Goal: Communication & Community: Answer question/provide support

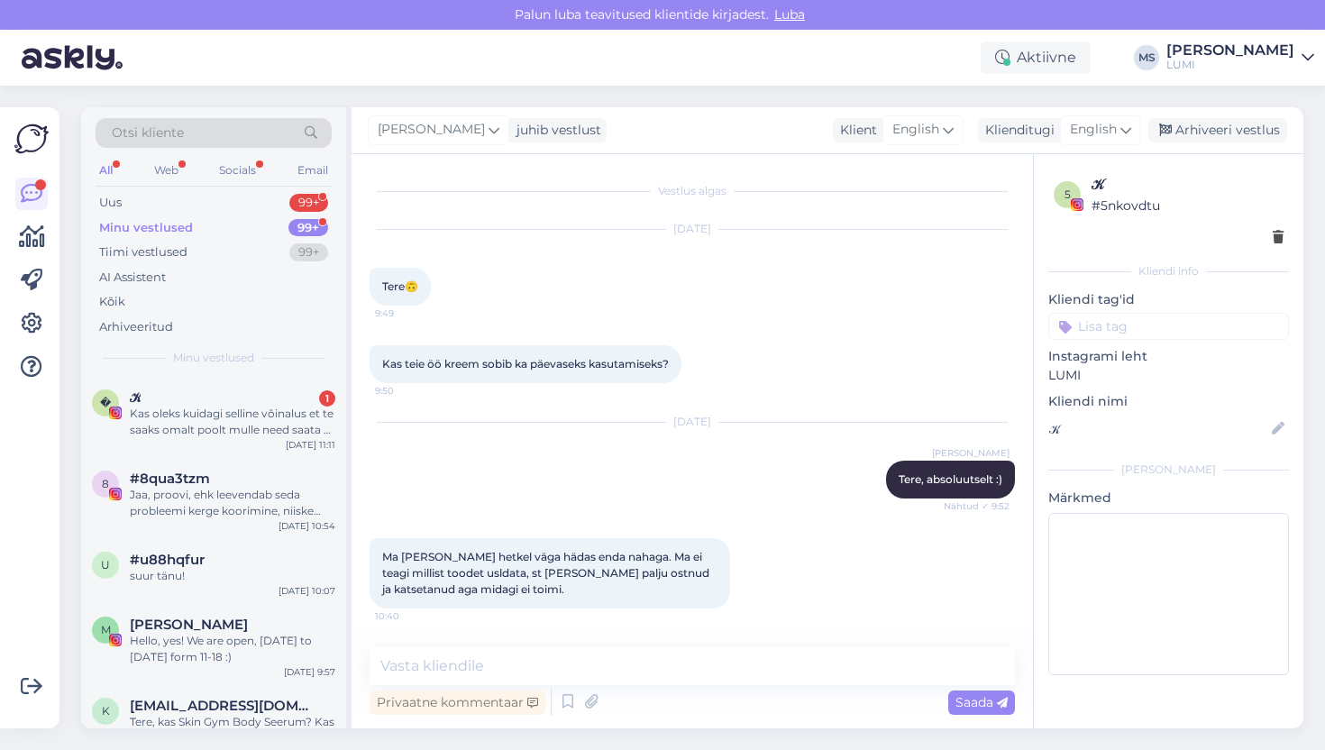
scroll to position [974, 0]
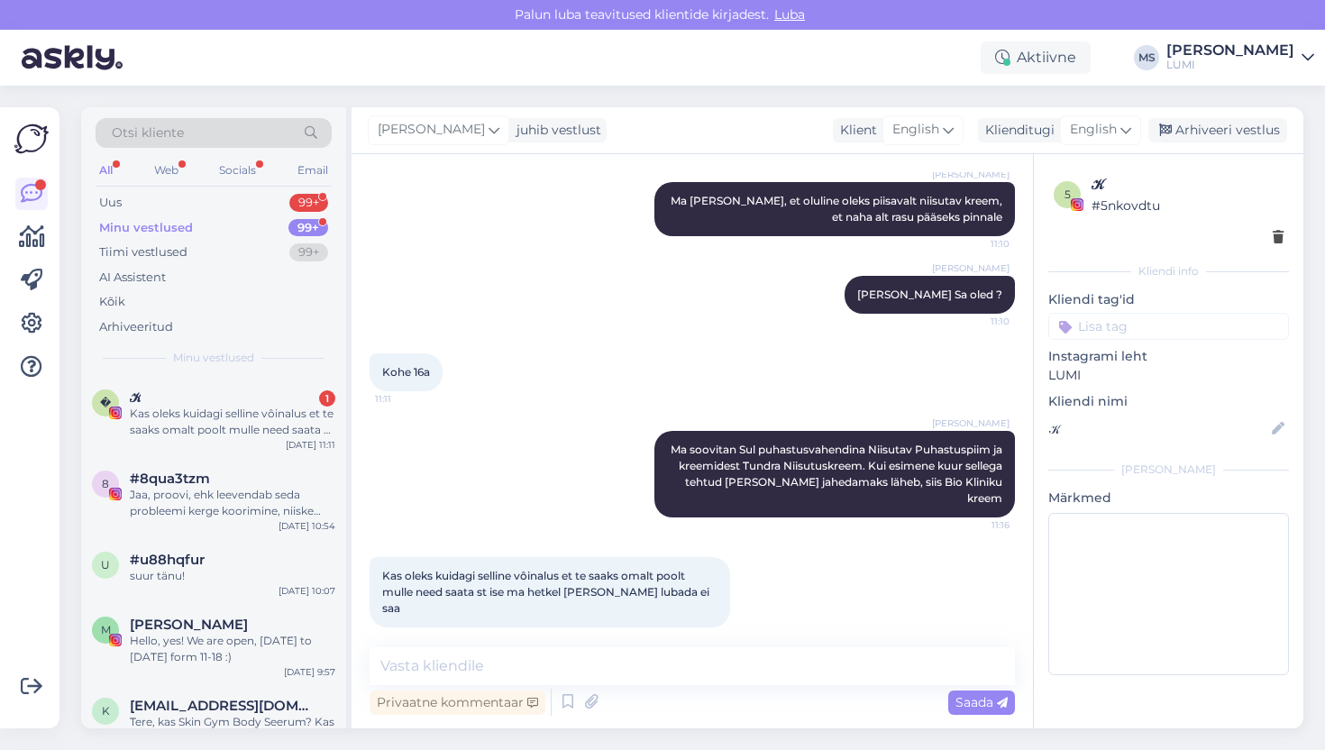
click at [145, 227] on div "Minu vestlused" at bounding box center [146, 228] width 94 height 18
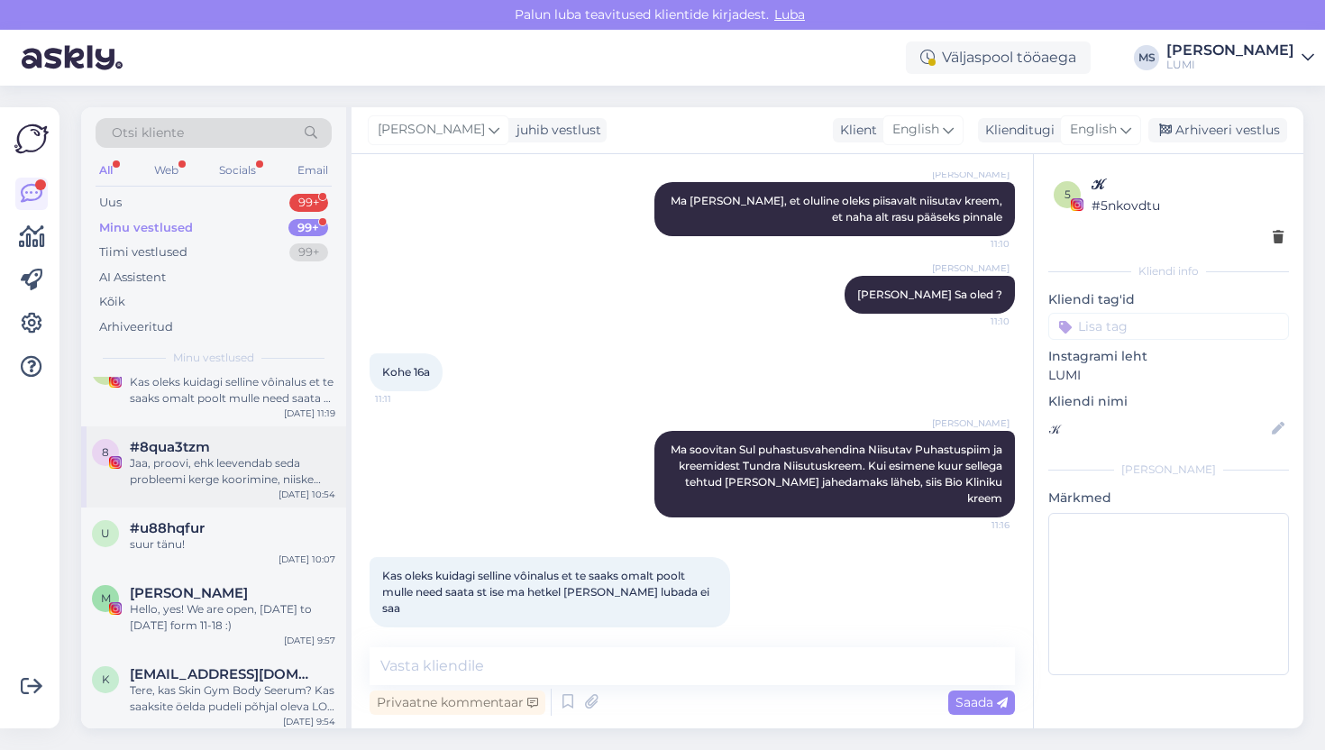
scroll to position [0, 0]
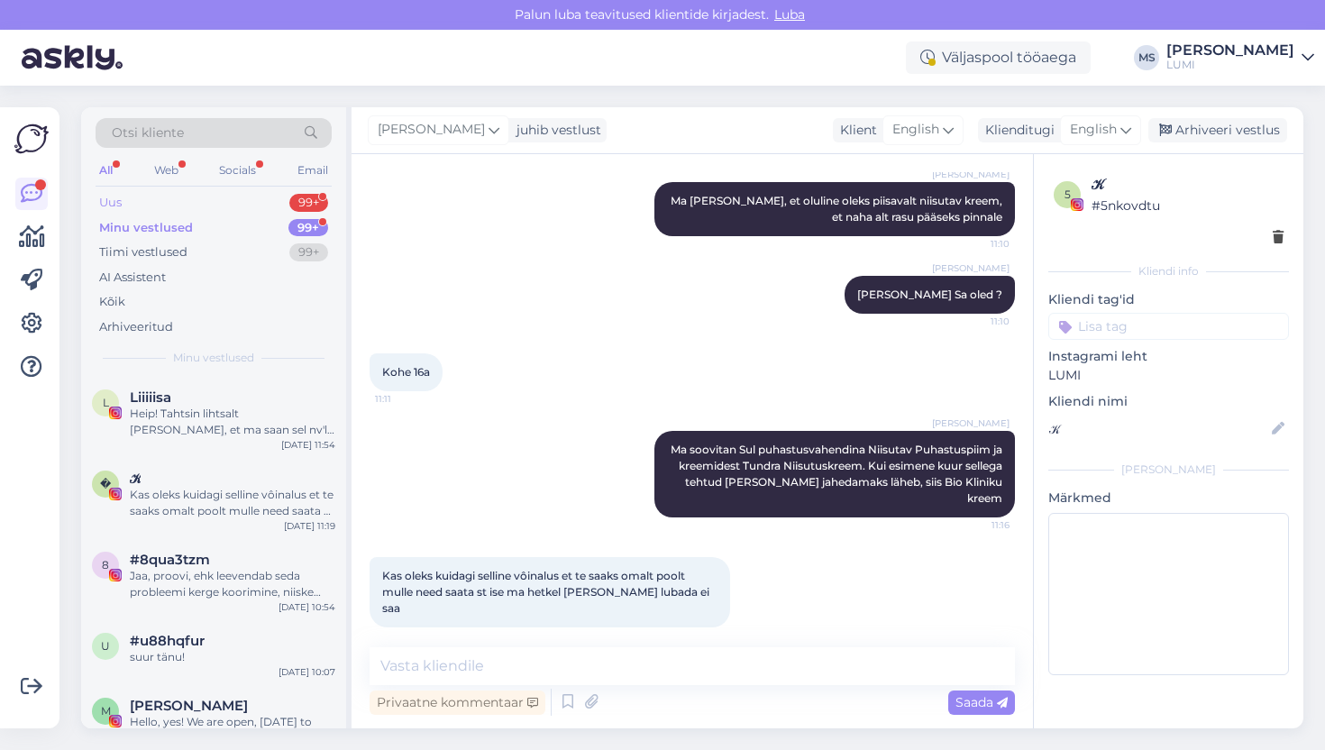
click at [161, 198] on div "Uus 99+" at bounding box center [214, 202] width 236 height 25
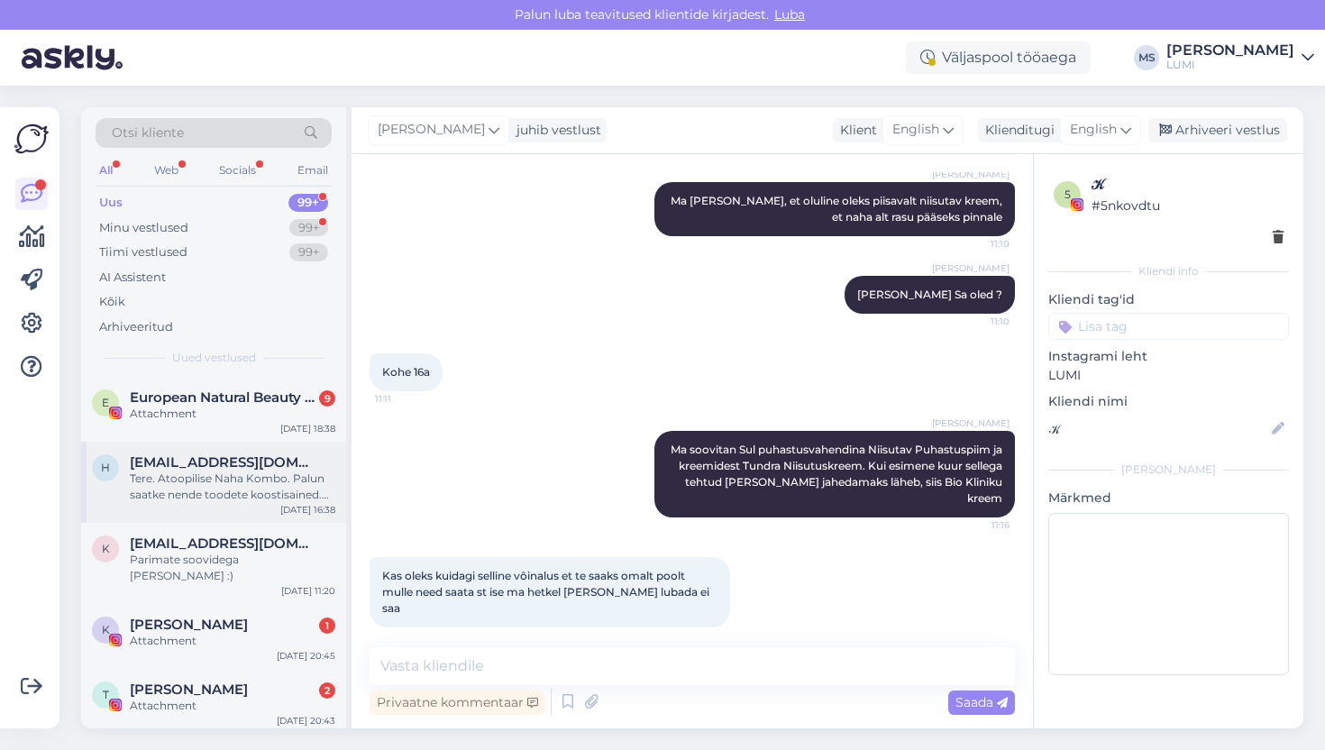
click at [205, 490] on div "Tere. Atoopilise Naha Kombo. Palun saatke nende toodete koostisained. Kodulehel…" at bounding box center [233, 487] width 206 height 32
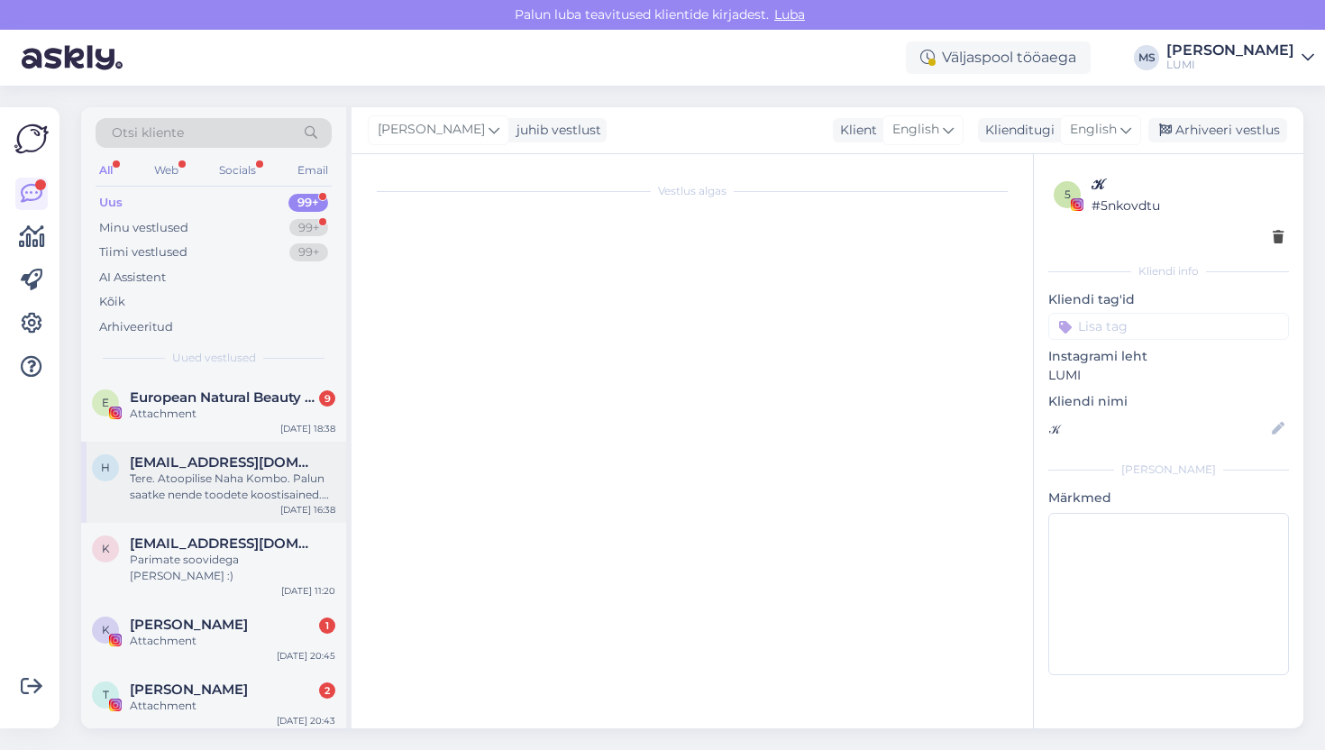
click at [200, 485] on div "Tere. Atoopilise Naha Kombo. Palun saatke nende toodete koostisained. Kodulehel…" at bounding box center [233, 487] width 206 height 32
click at [239, 498] on div "Tere. Atoopilise Naha Kombo. Palun saatke nende toodete koostisained. Kodulehel…" at bounding box center [233, 487] width 206 height 32
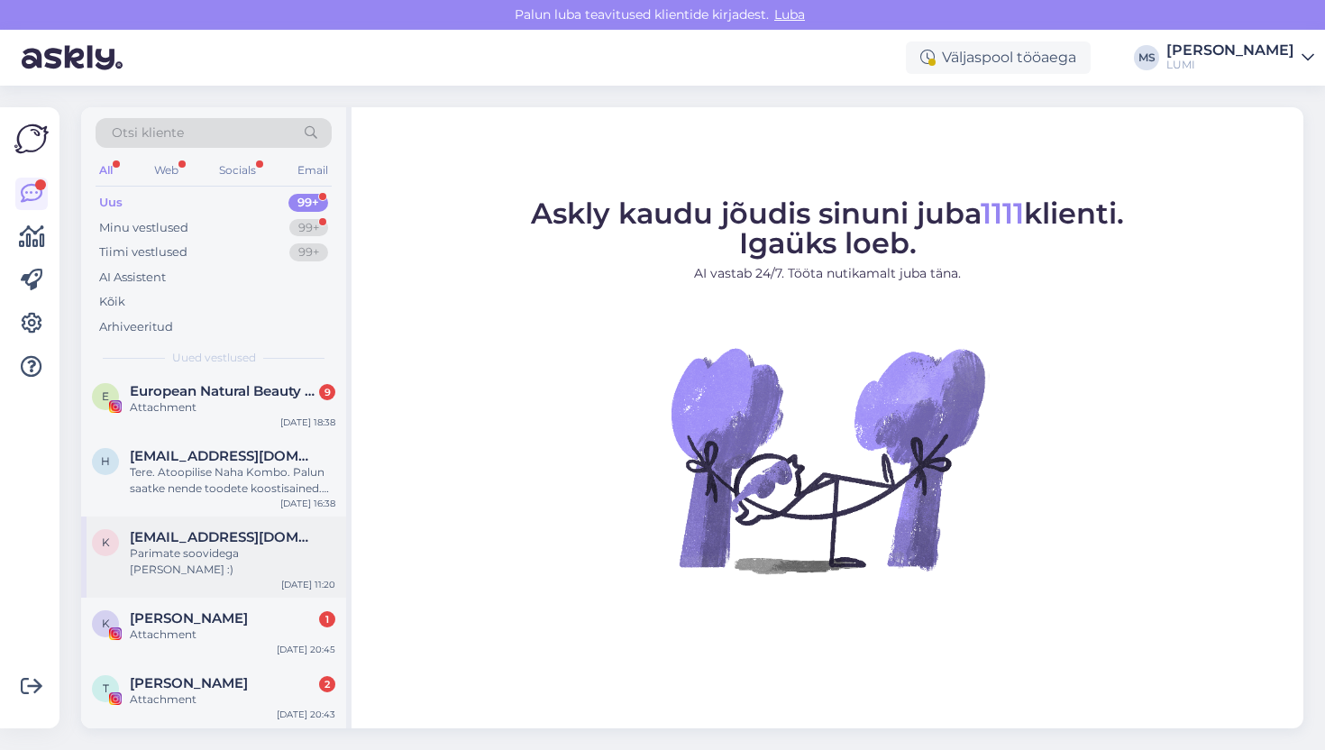
scroll to position [8, 0]
click at [242, 493] on div "Tere. Atoopilise Naha Kombo. Palun saatke nende toodete koostisained. Kodulehel…" at bounding box center [233, 478] width 206 height 32
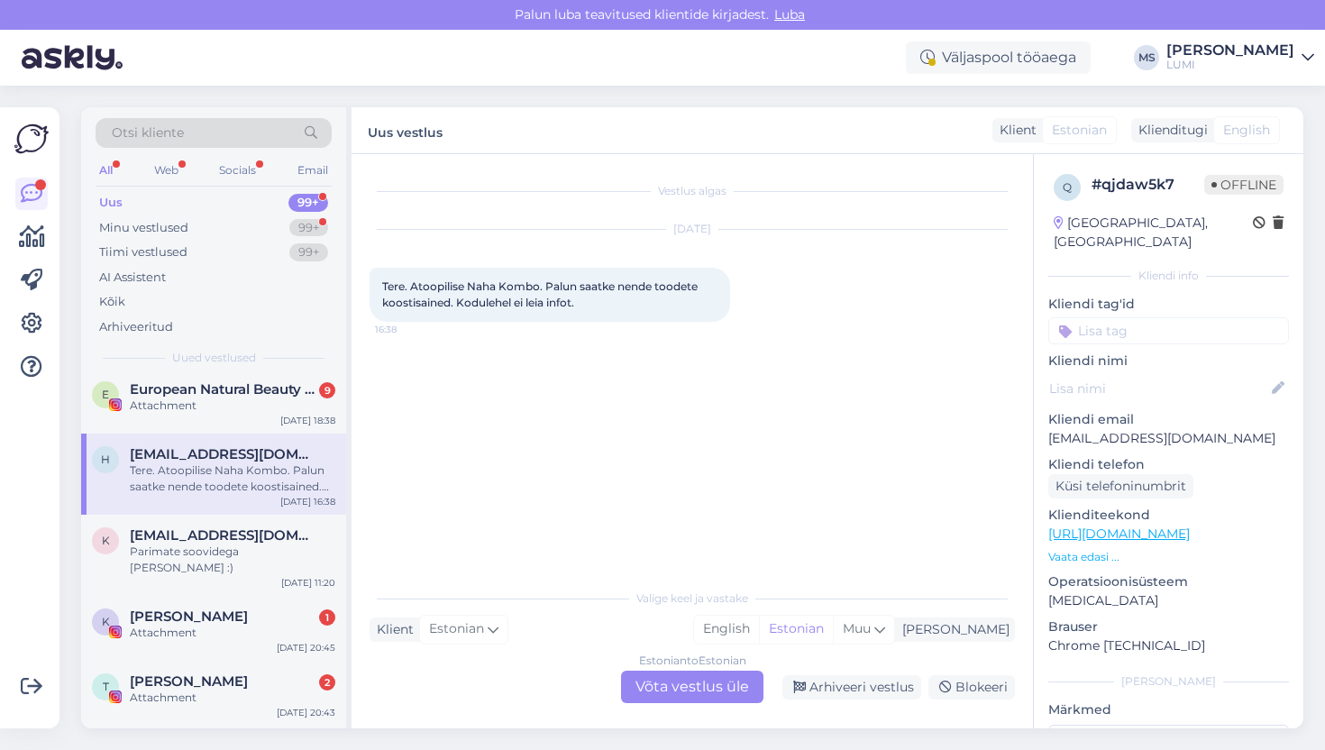
click at [679, 686] on div "Estonian to Estonian Võta vestlus üle" at bounding box center [692, 687] width 142 height 32
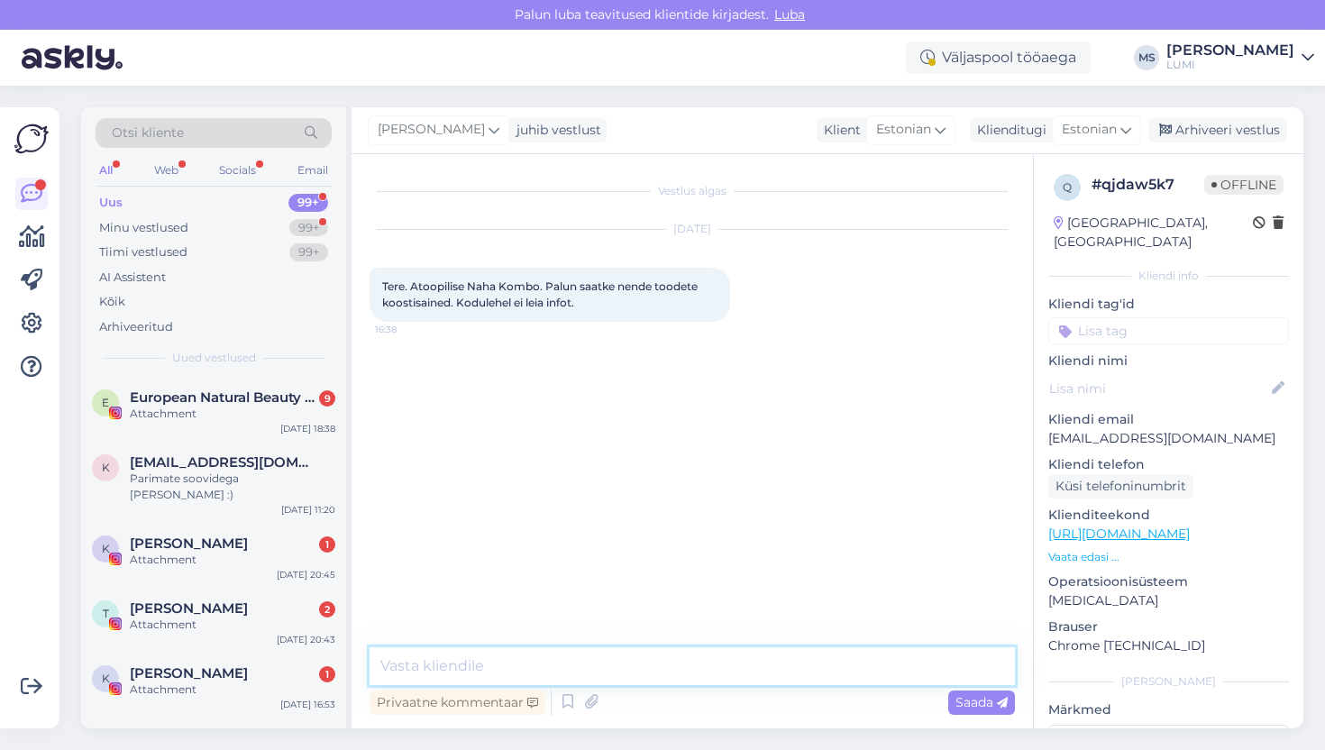
click at [575, 667] on textarea at bounding box center [692, 666] width 645 height 38
paste textarea "Aqua, Cannabis Sativa Seed Oil*, [MEDICAL_DATA]*, Butyrospermum Parkii Butter*,…"
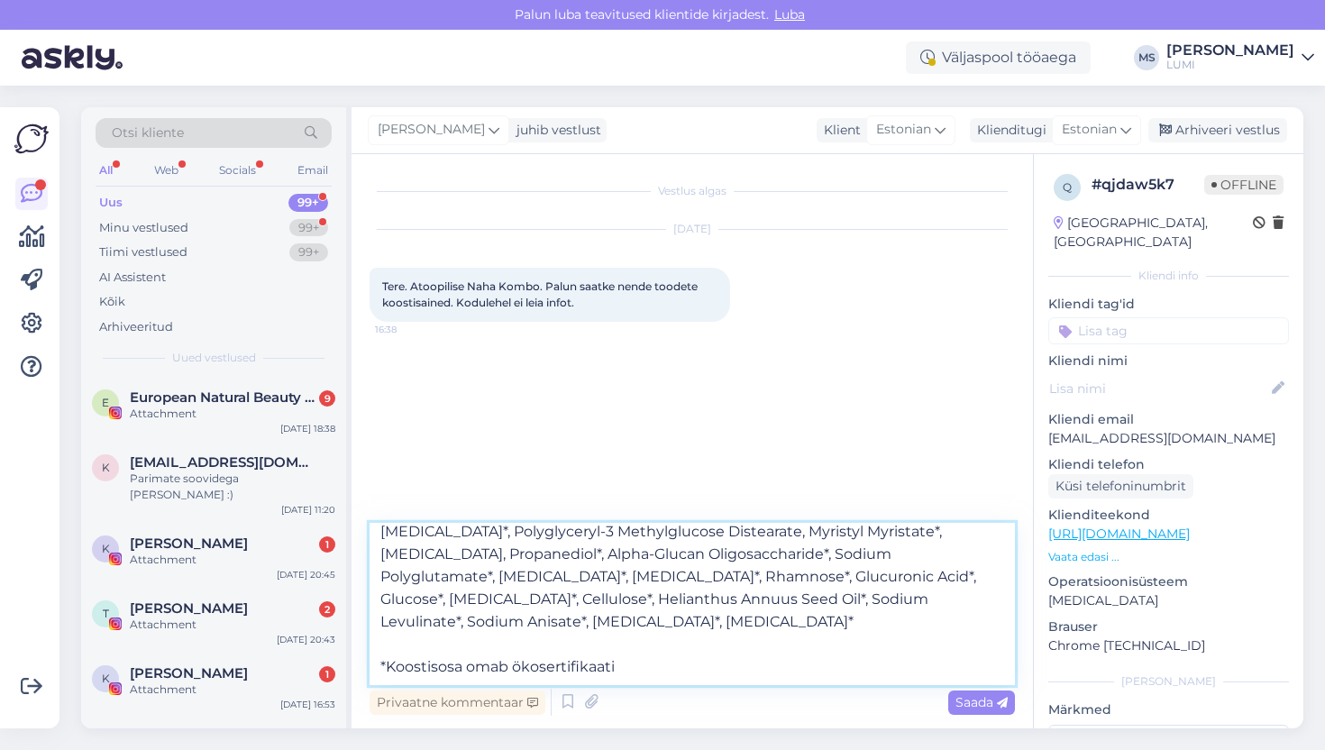
scroll to position [135, 0]
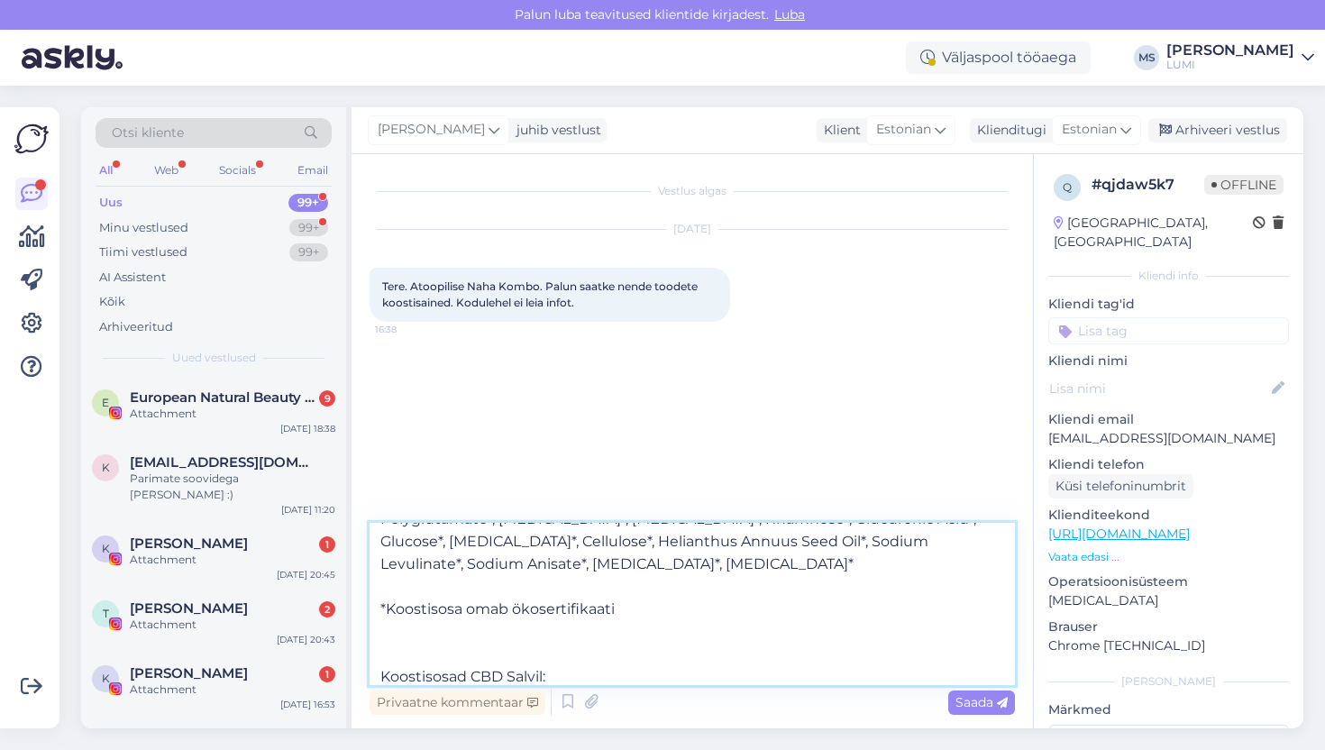
paste textarea "Cannabis Sativa Seed Oil*, Nigella Sativa Seed Oil*, Cannabis Sativa Leaf Extra…"
type textarea "Tere, suur tänu tähelepanu juhtimast. Koostisained Bio Kliniku kreemil: Aqua, C…"
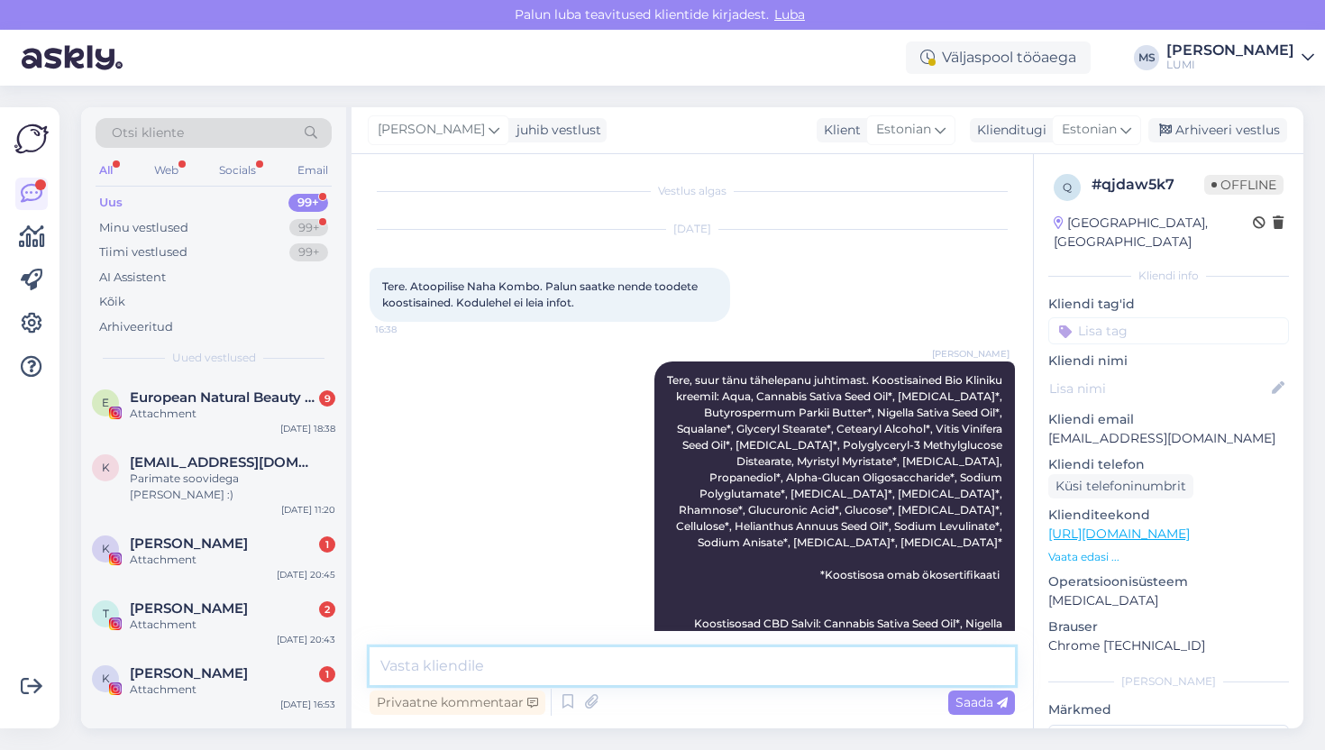
scroll to position [0, 0]
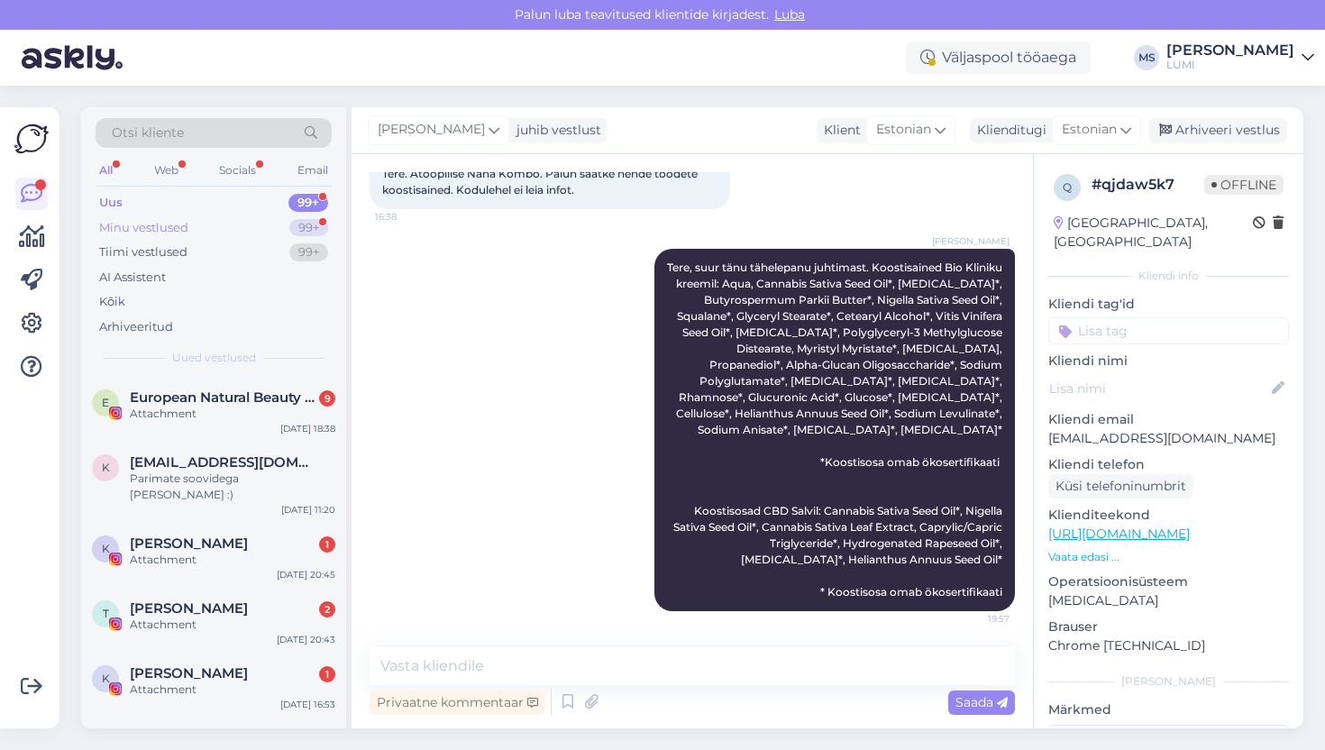
click at [139, 224] on div "Minu vestlused" at bounding box center [143, 228] width 89 height 18
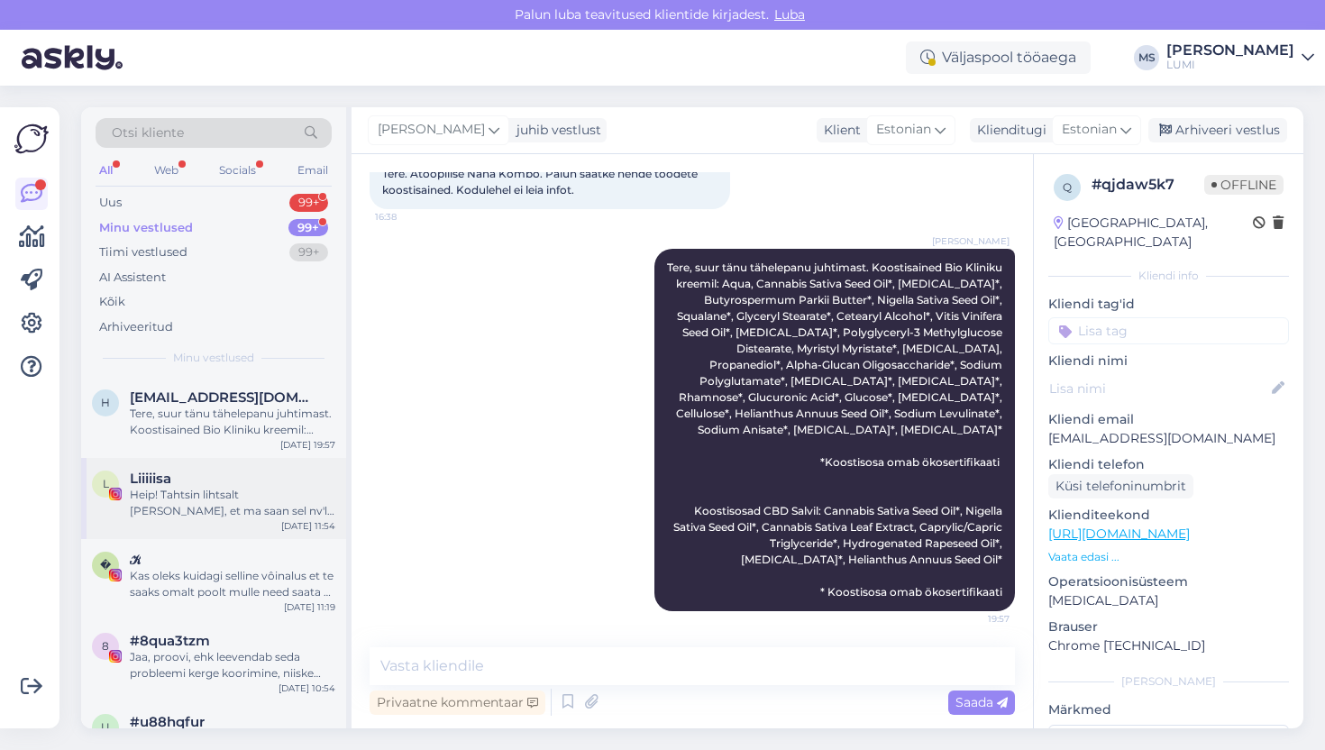
click at [240, 508] on div "Heip! Tahtsin lihtsalt [PERSON_NAME], et ma saan sel nv'l teha toredad pildid t…" at bounding box center [233, 503] width 206 height 32
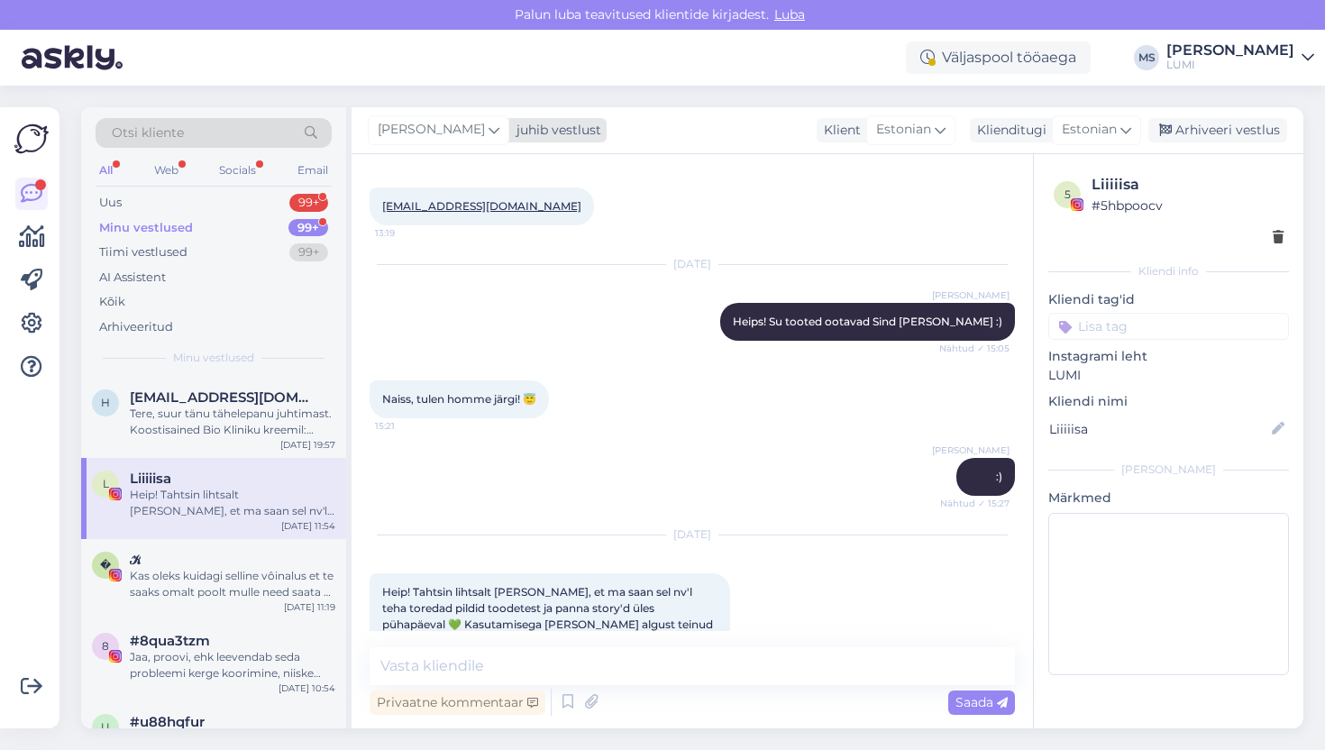
click at [489, 127] on icon at bounding box center [494, 130] width 11 height 20
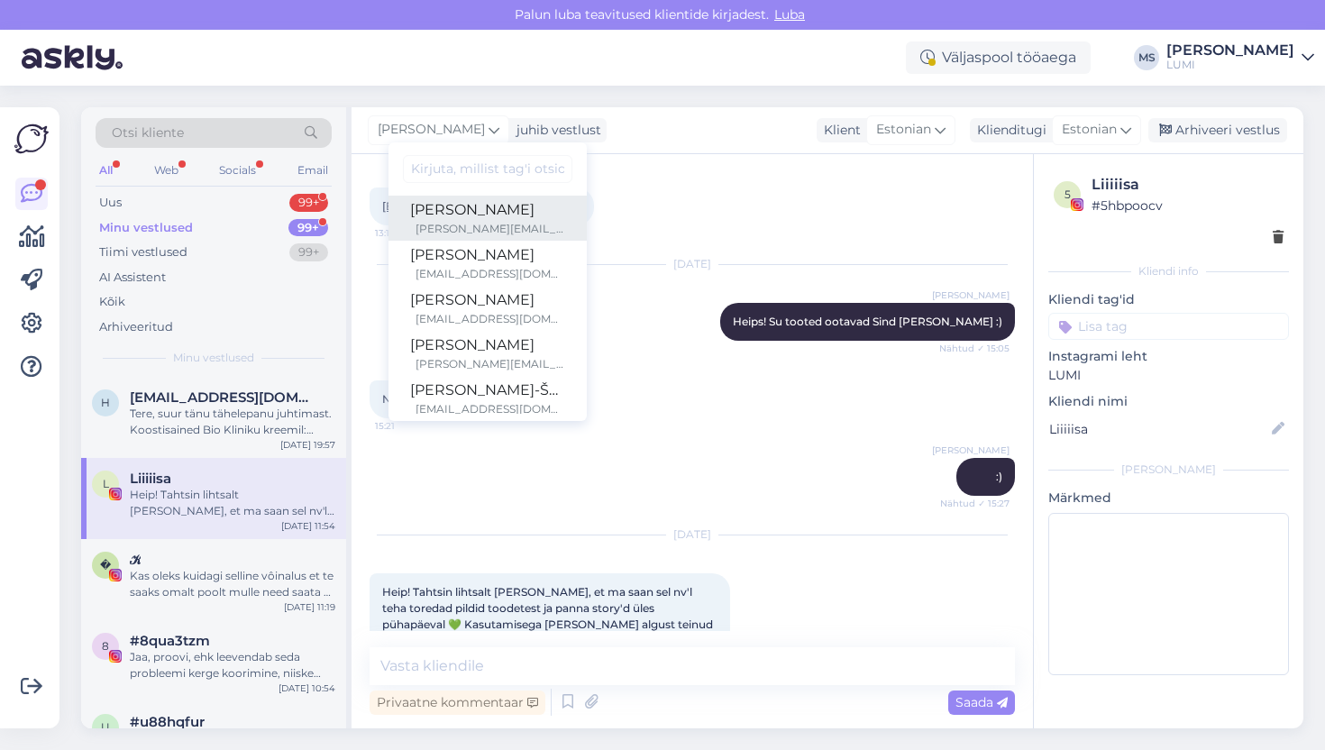
click at [454, 227] on div "[PERSON_NAME][EMAIL_ADDRESS][DOMAIN_NAME]" at bounding box center [491, 229] width 150 height 16
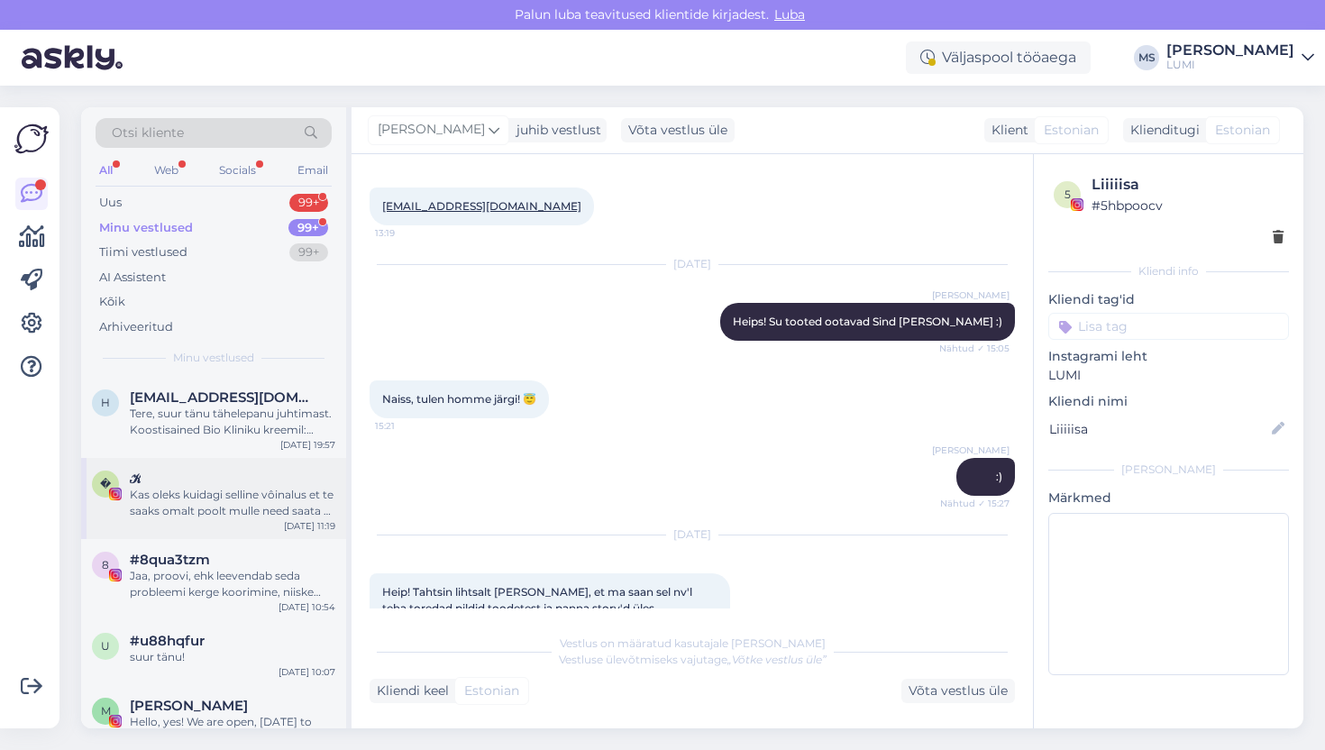
click at [254, 481] on div "𝒦" at bounding box center [233, 479] width 206 height 16
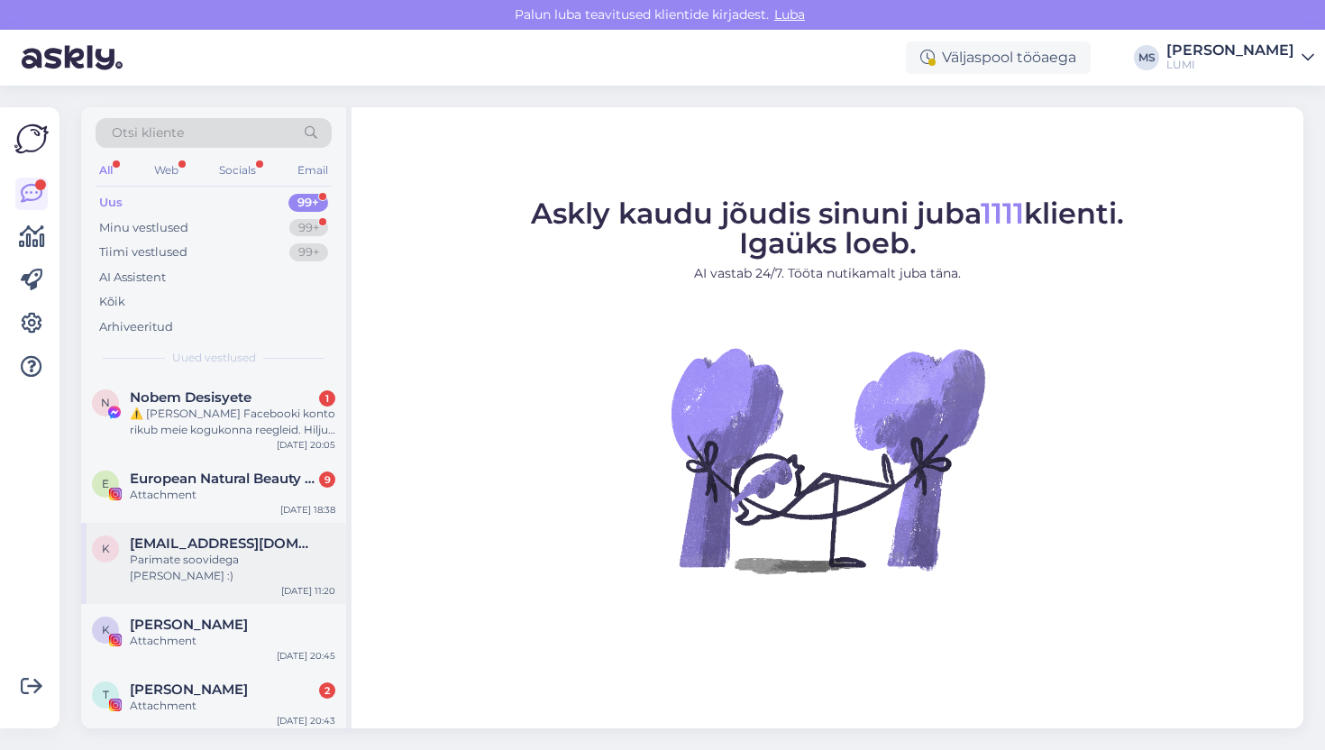
click at [215, 582] on div "k [EMAIL_ADDRESS][DOMAIN_NAME] Parimate soovidega Karolin :) [DATE] 11:20" at bounding box center [213, 563] width 265 height 81
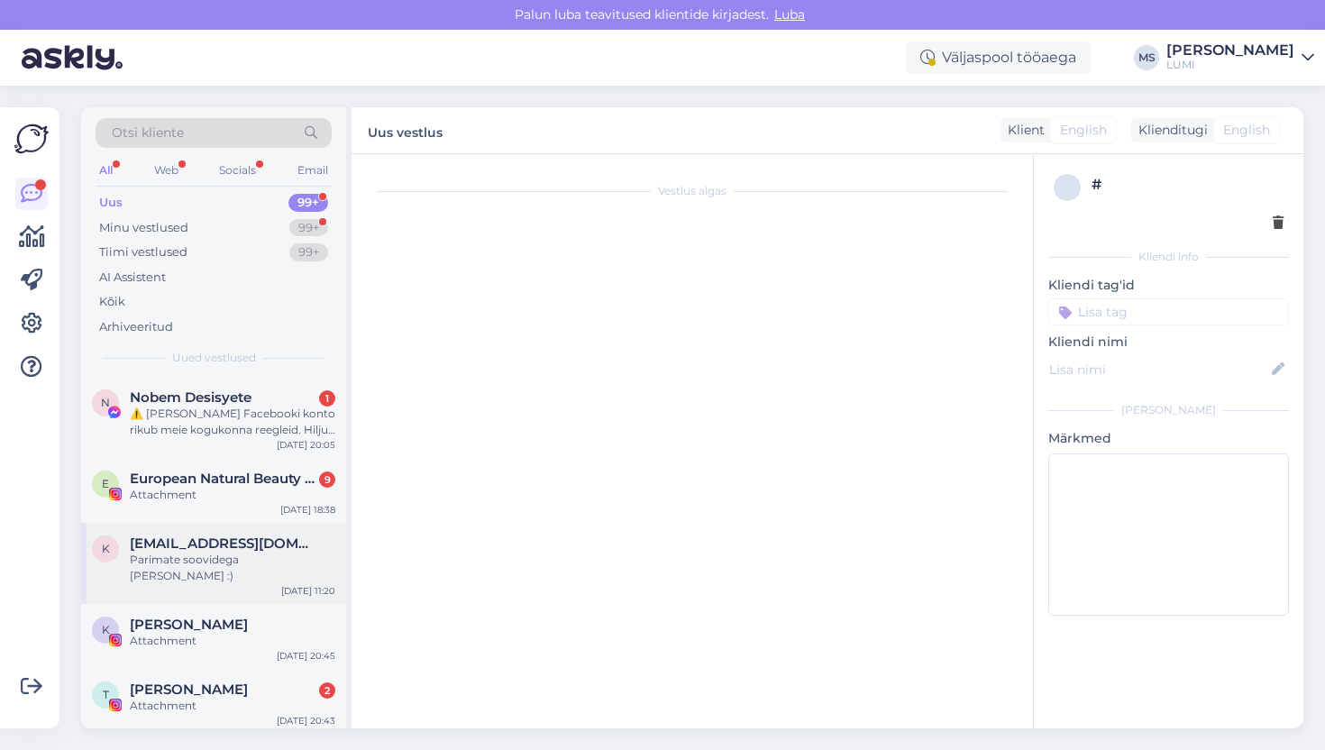
scroll to position [59, 0]
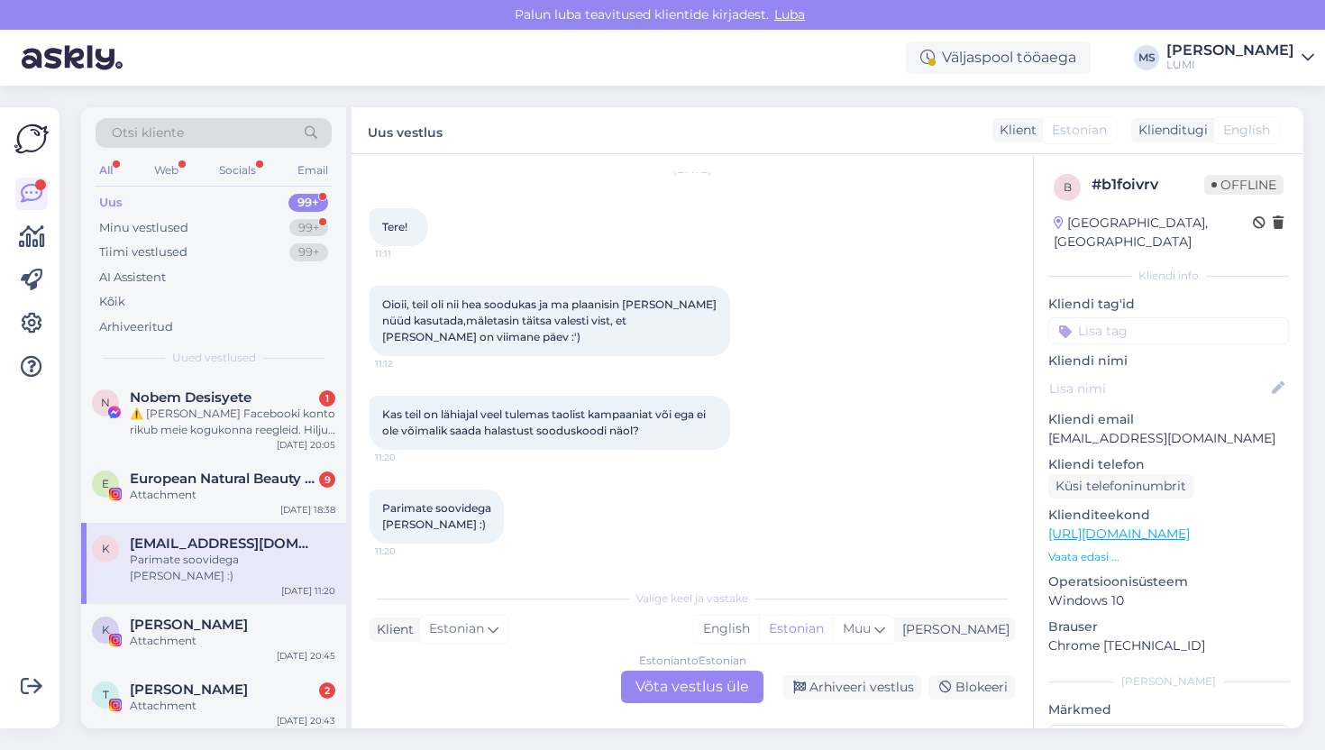
click at [632, 689] on div "Estonian to Estonian Võta vestlus üle" at bounding box center [692, 687] width 142 height 32
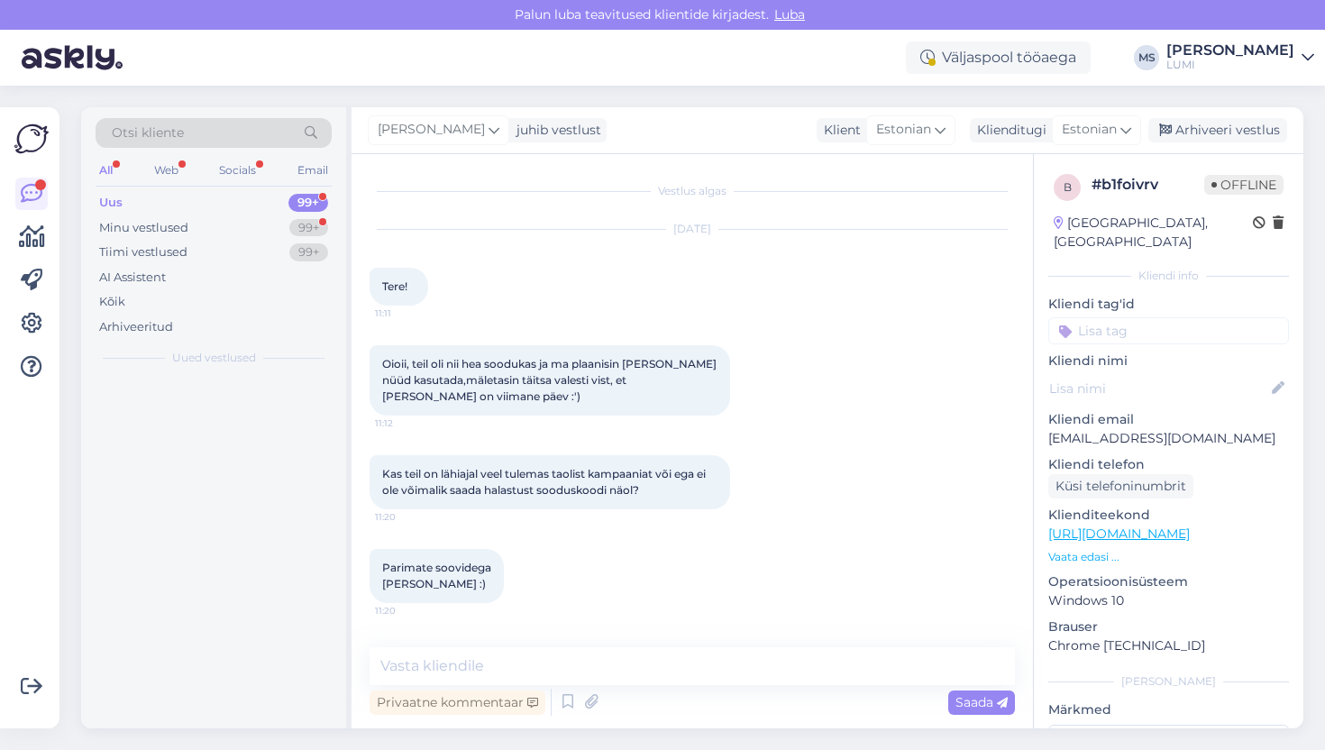
scroll to position [0, 0]
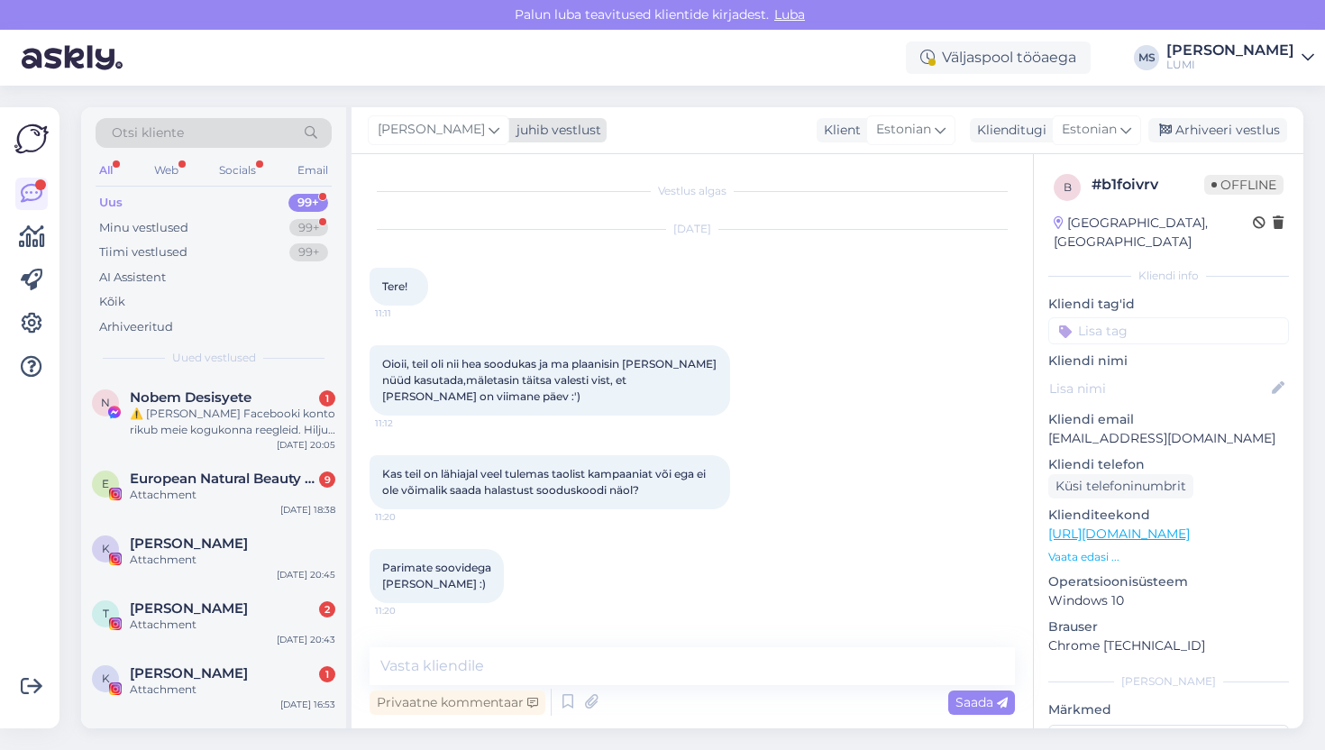
click at [489, 126] on icon at bounding box center [494, 130] width 11 height 20
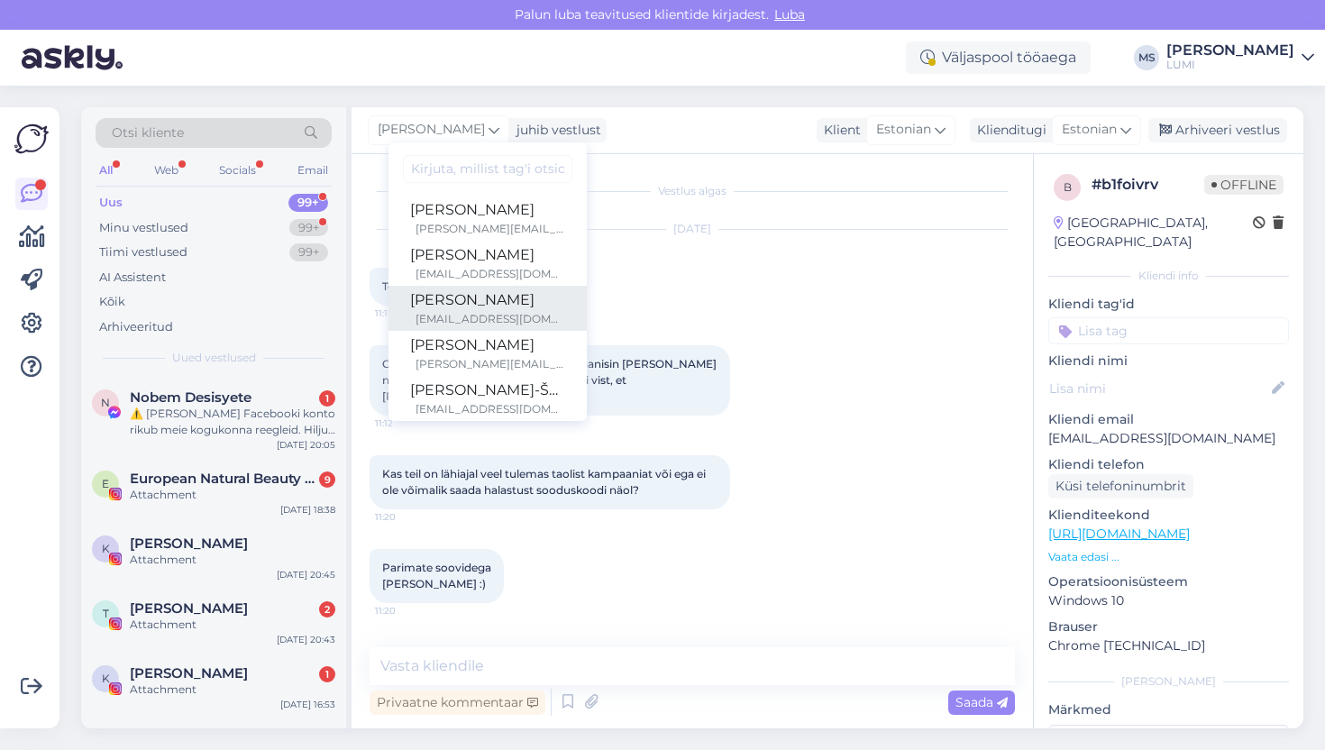
click at [489, 305] on div "[PERSON_NAME]" at bounding box center [487, 300] width 155 height 22
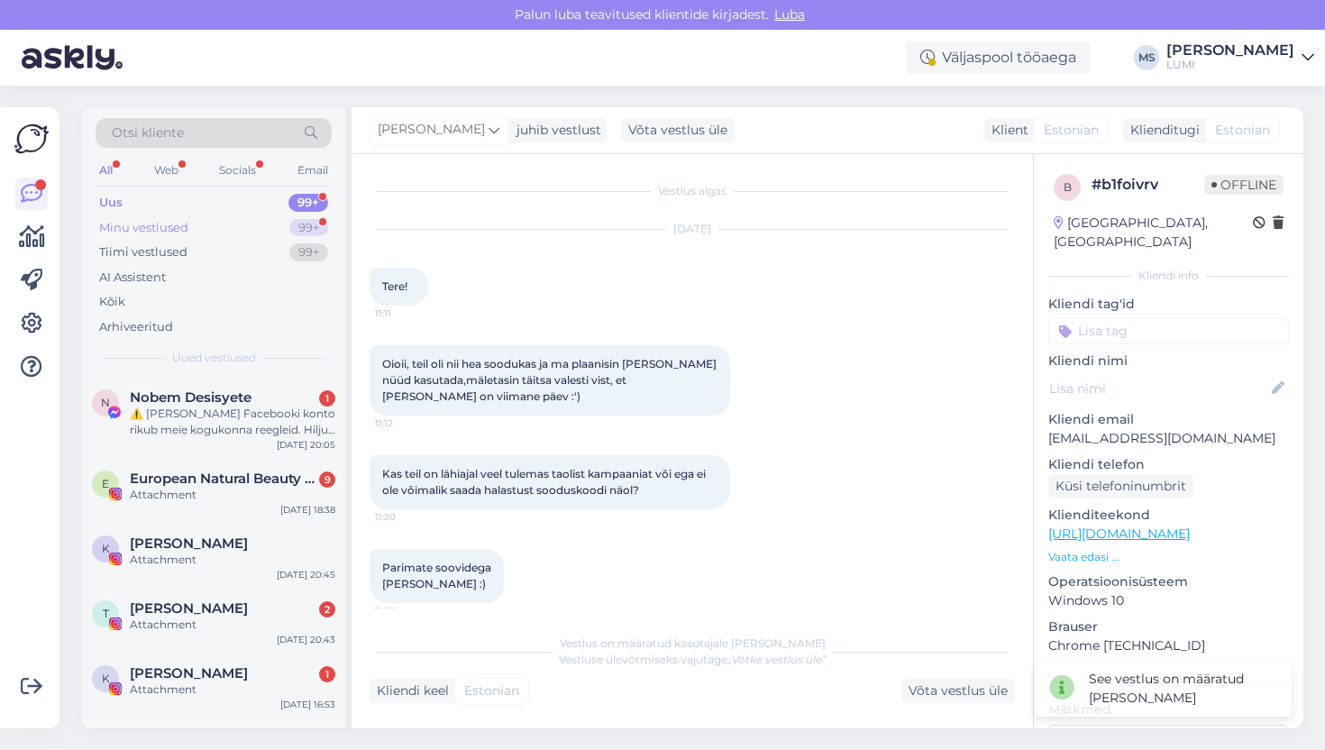
click at [174, 223] on div "Minu vestlused" at bounding box center [143, 228] width 89 height 18
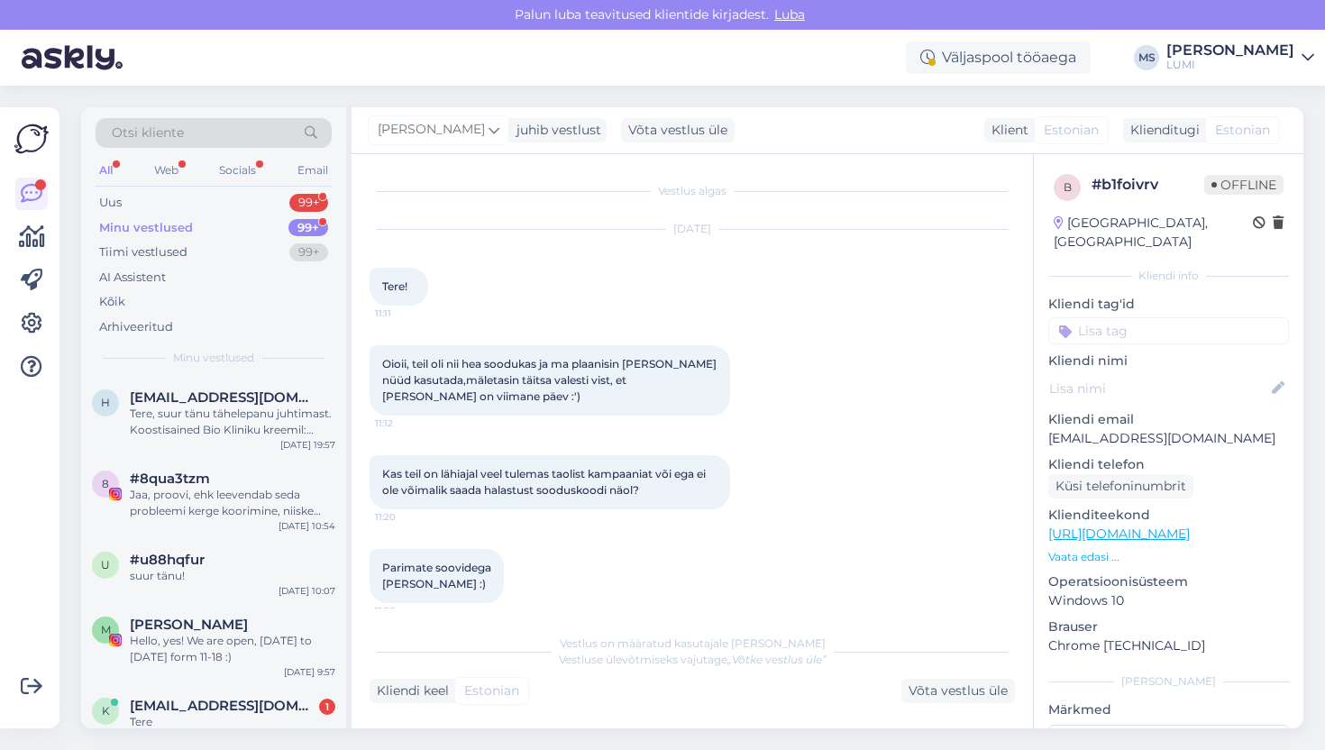
click at [172, 225] on div "Minu vestlused" at bounding box center [146, 228] width 94 height 18
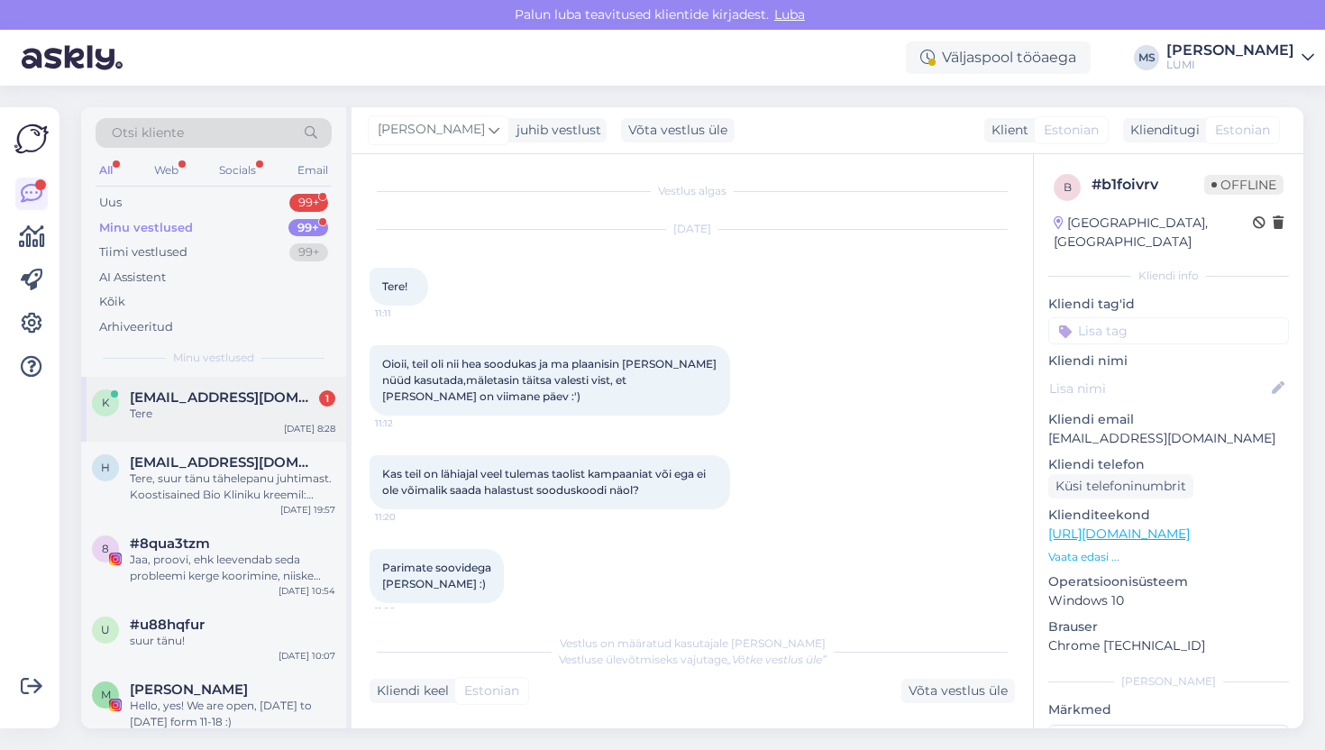
click at [190, 403] on span "[EMAIL_ADDRESS][DOMAIN_NAME]" at bounding box center [223, 397] width 187 height 16
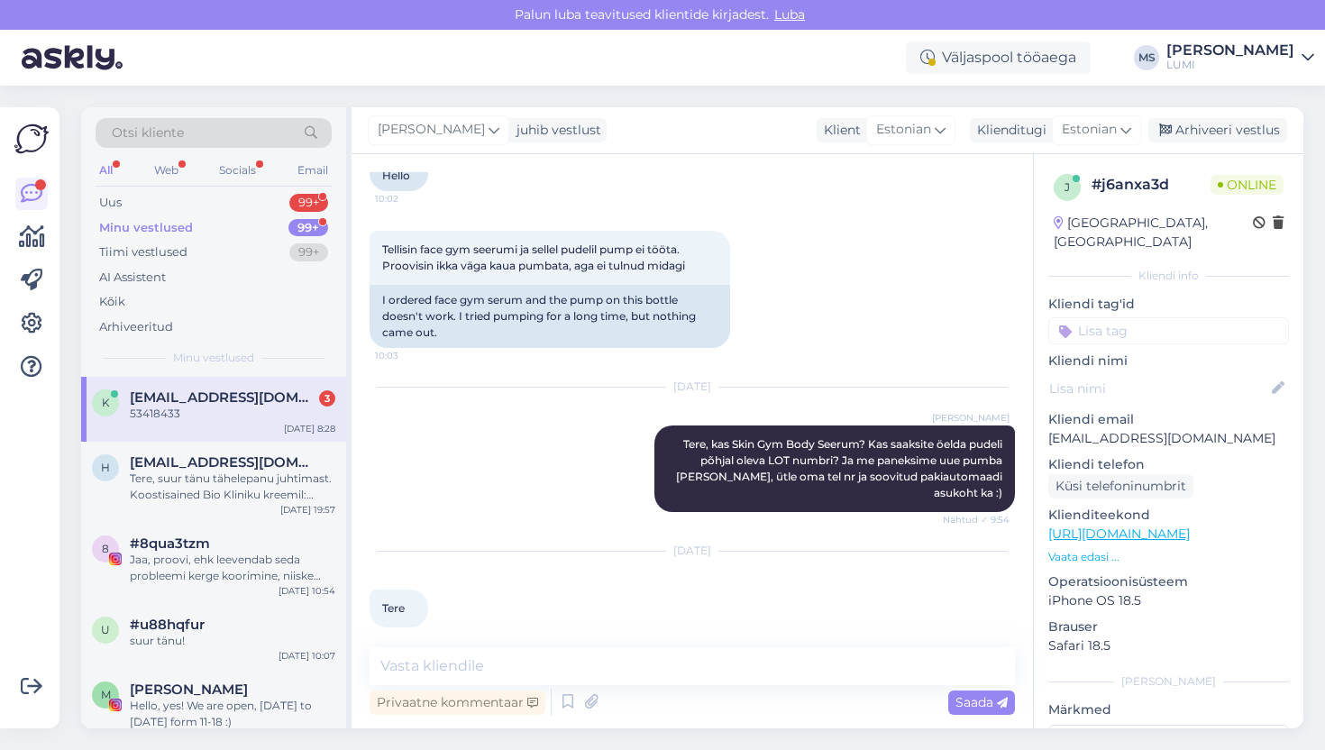
scroll to position [491, 0]
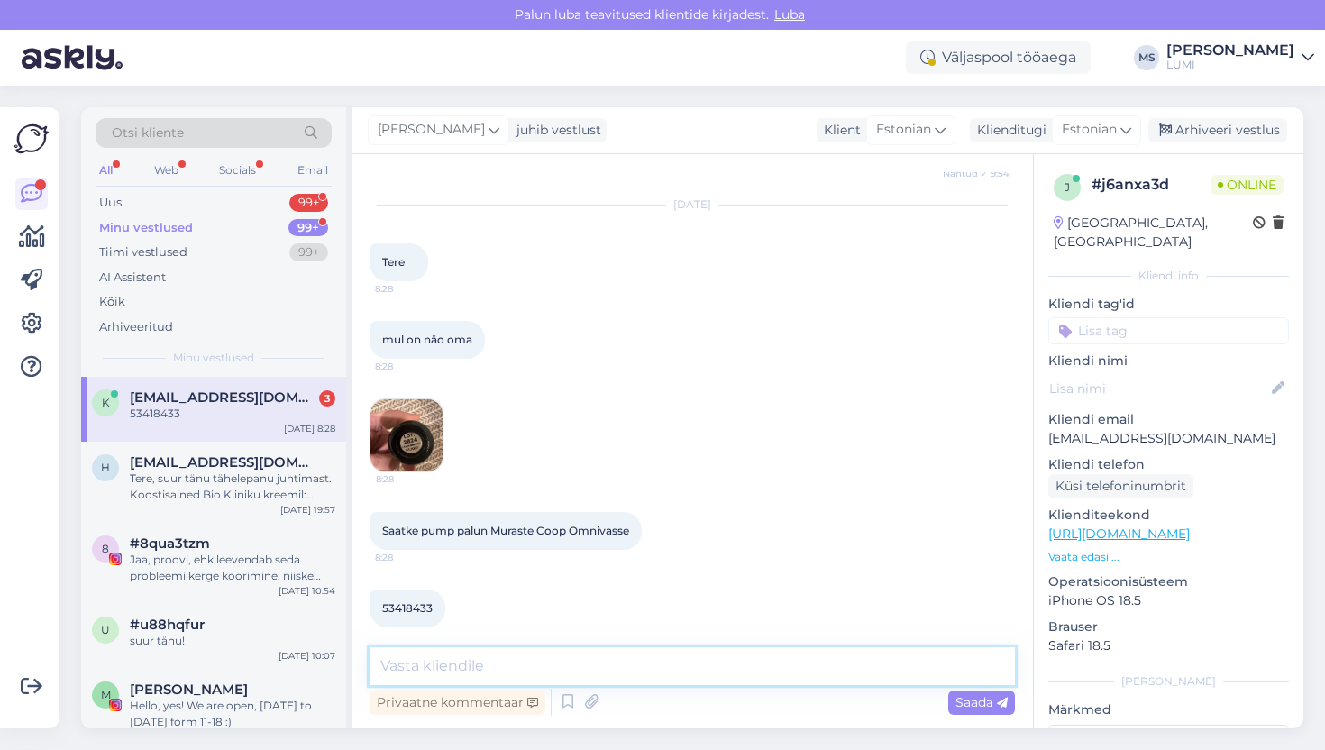
click at [697, 662] on textarea at bounding box center [692, 666] width 645 height 38
type textarea "aitäh"
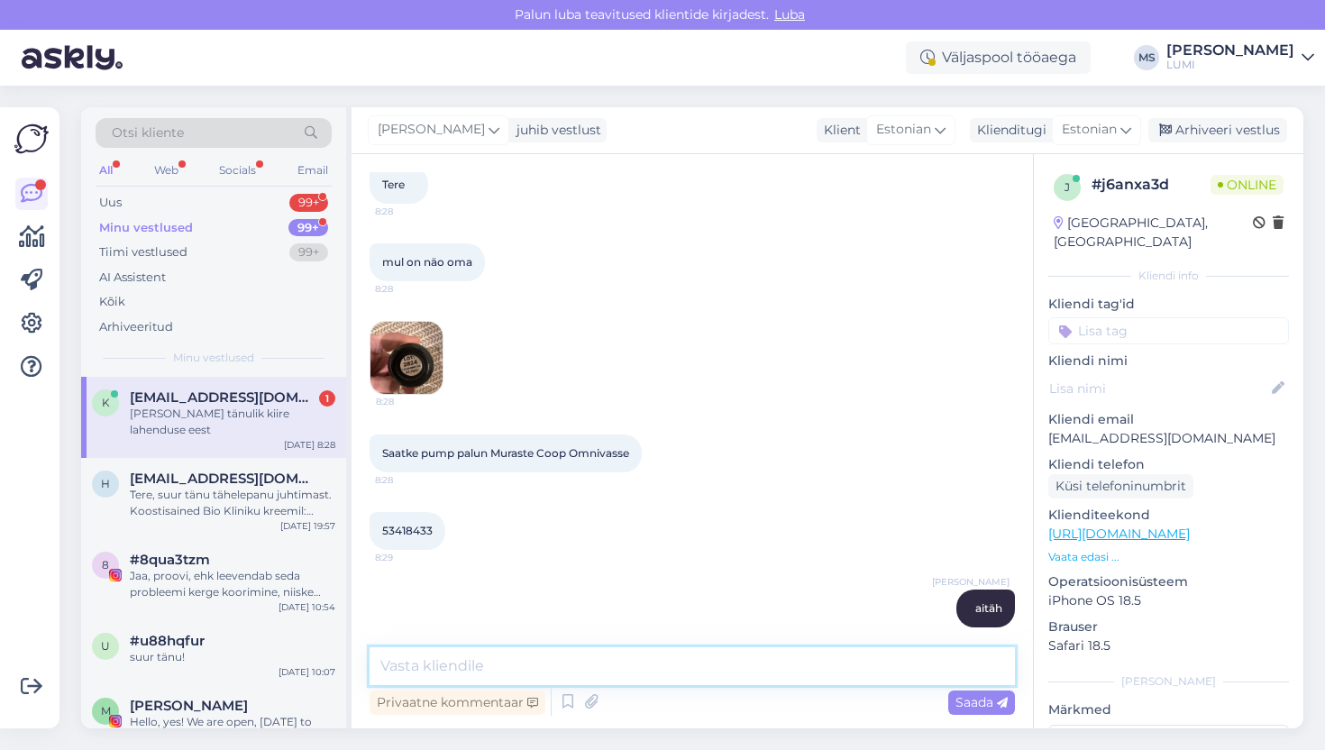
scroll to position [646, 0]
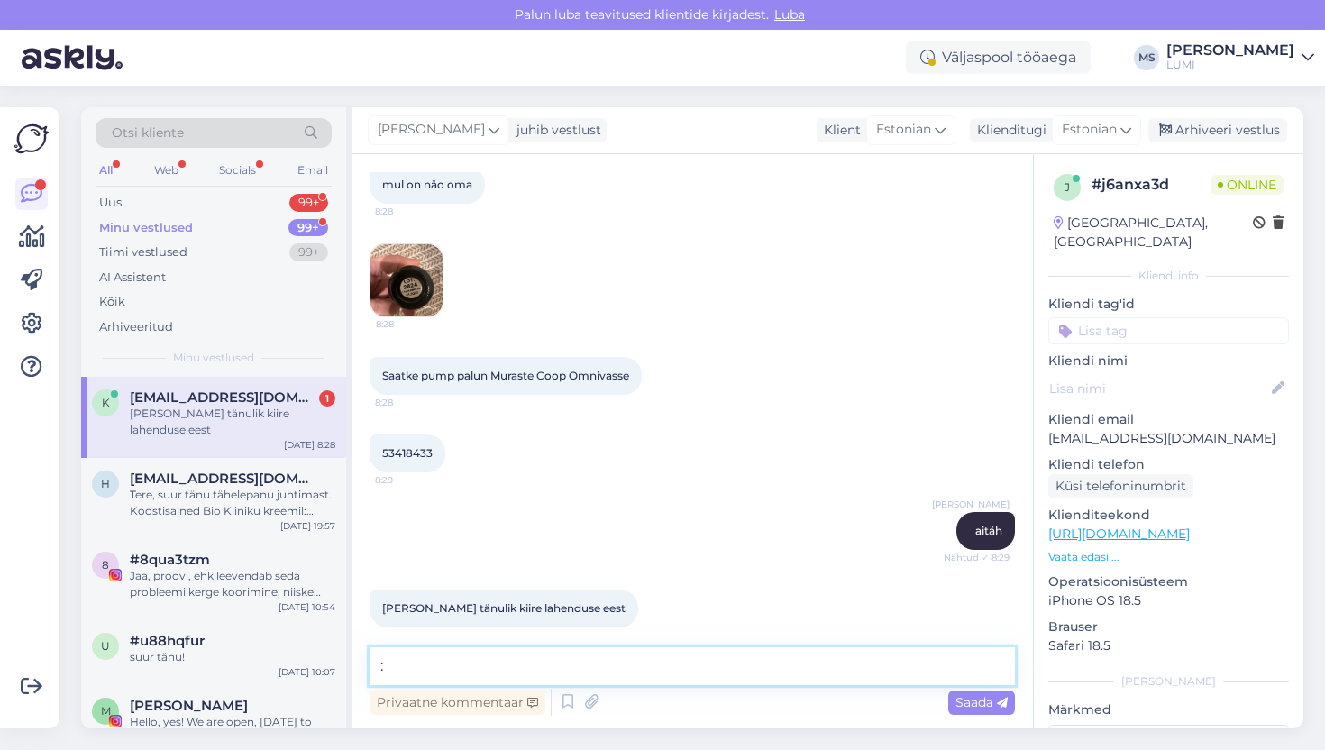
type textarea ":)"
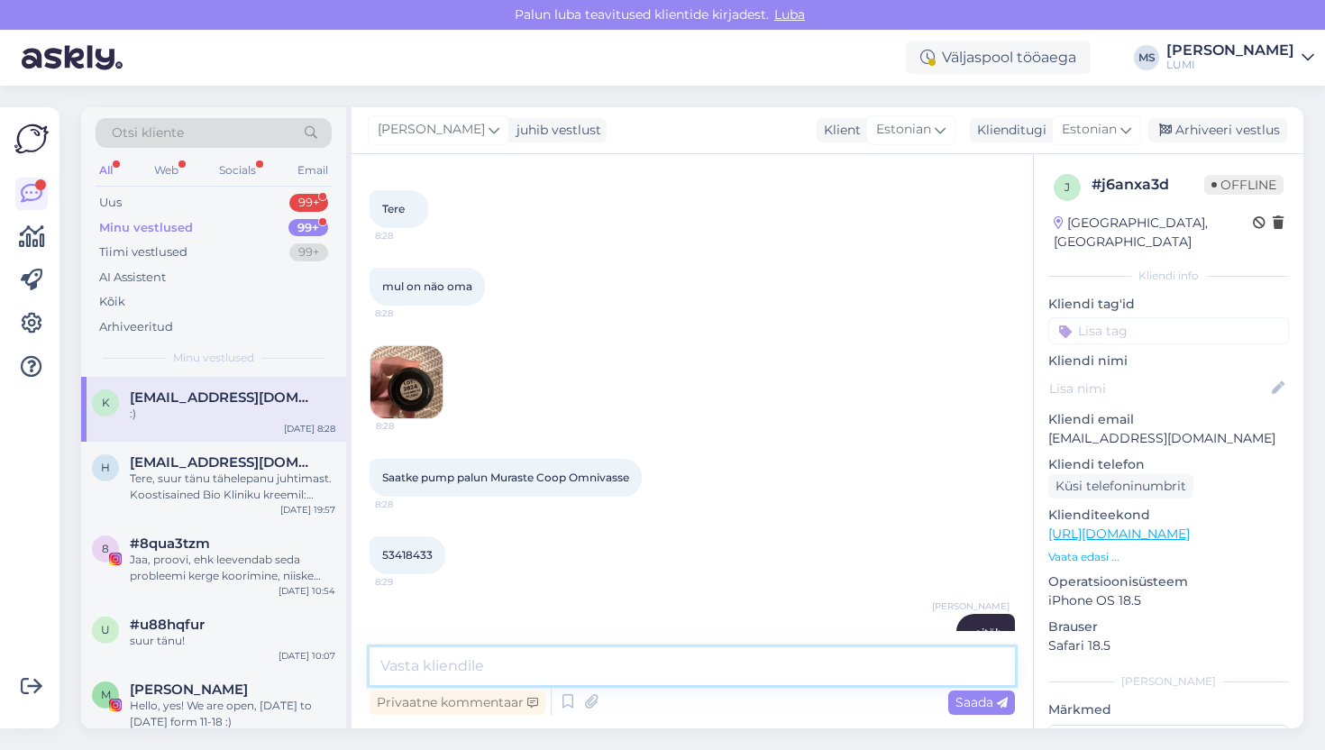
scroll to position [525, 0]
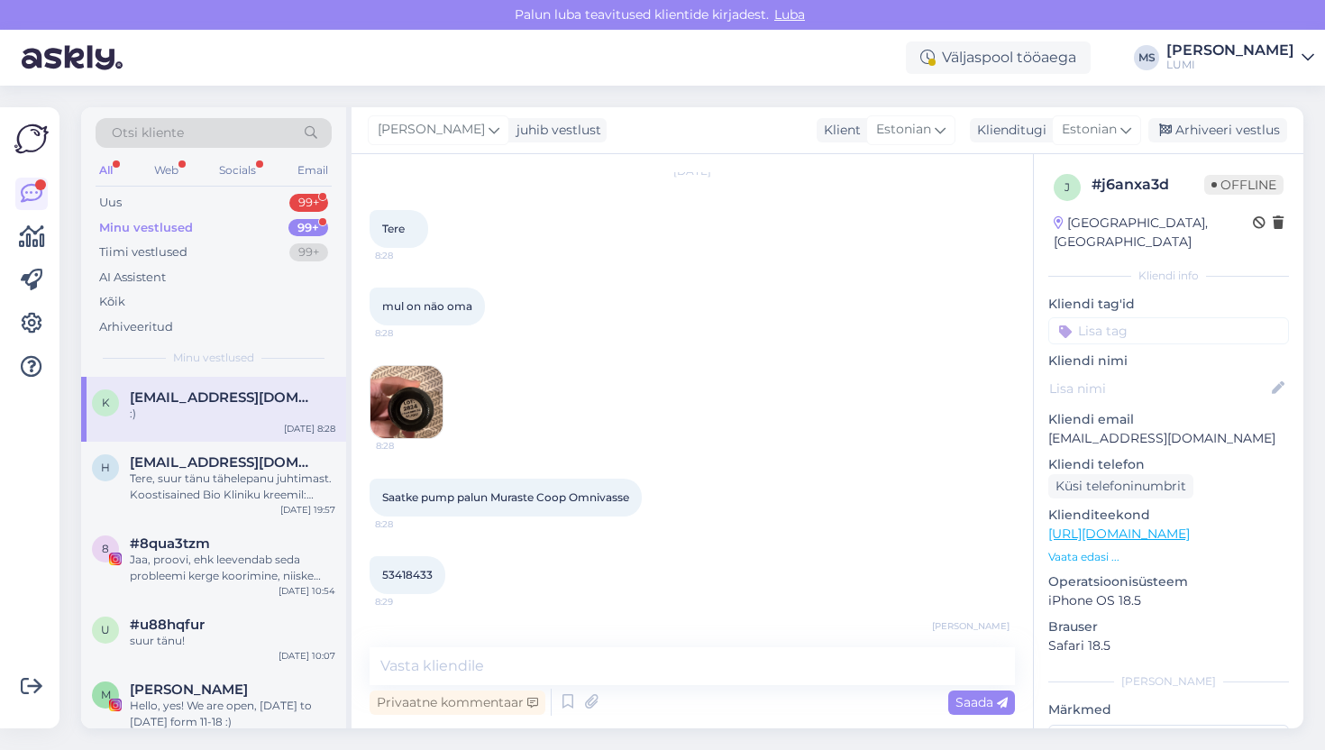
click at [425, 398] on img at bounding box center [406, 402] width 72 height 72
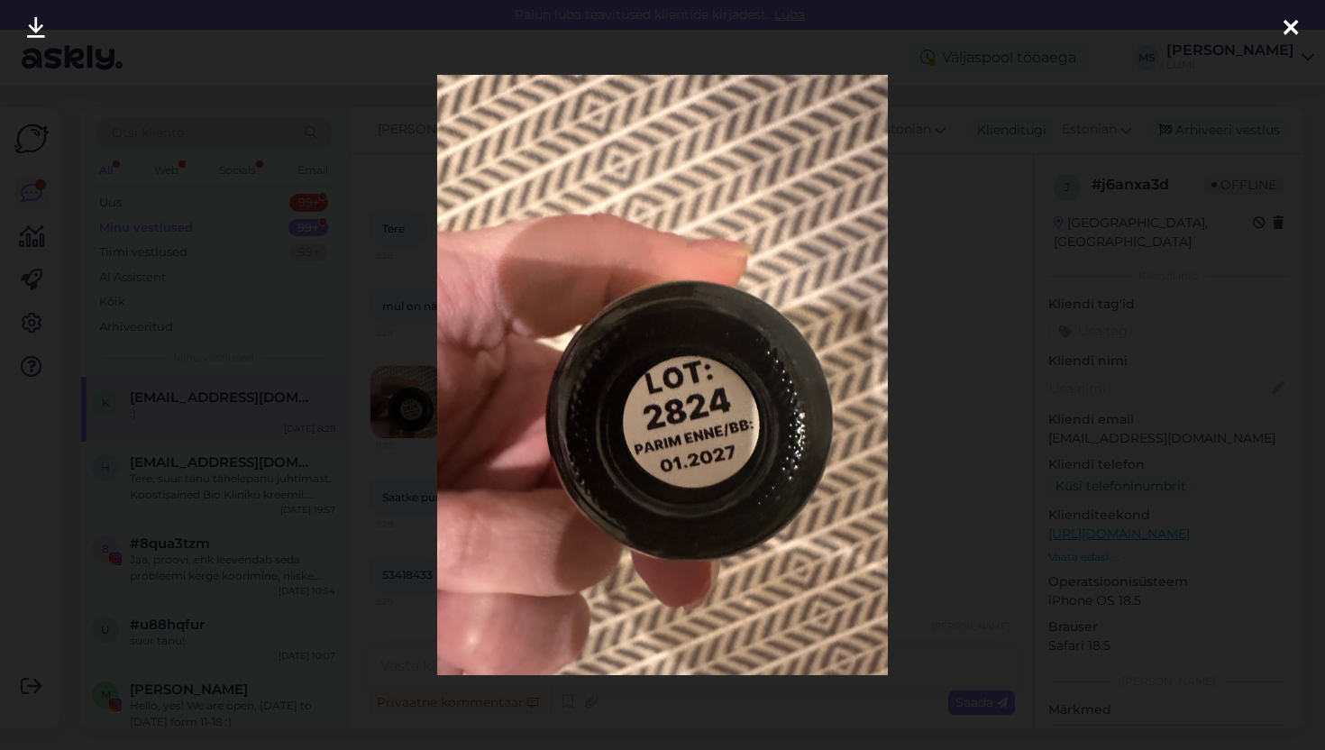
click at [425, 398] on div at bounding box center [662, 375] width 1325 height 750
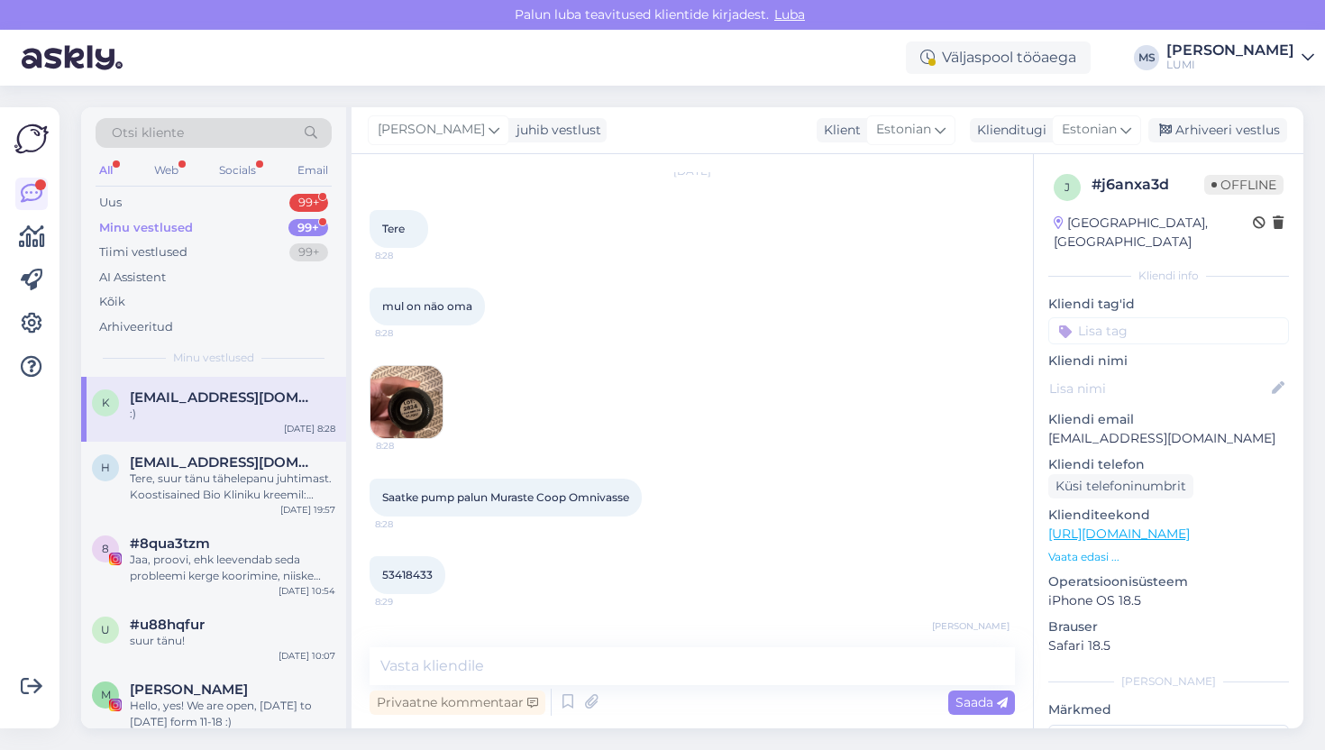
click at [417, 407] on img at bounding box center [406, 402] width 72 height 72
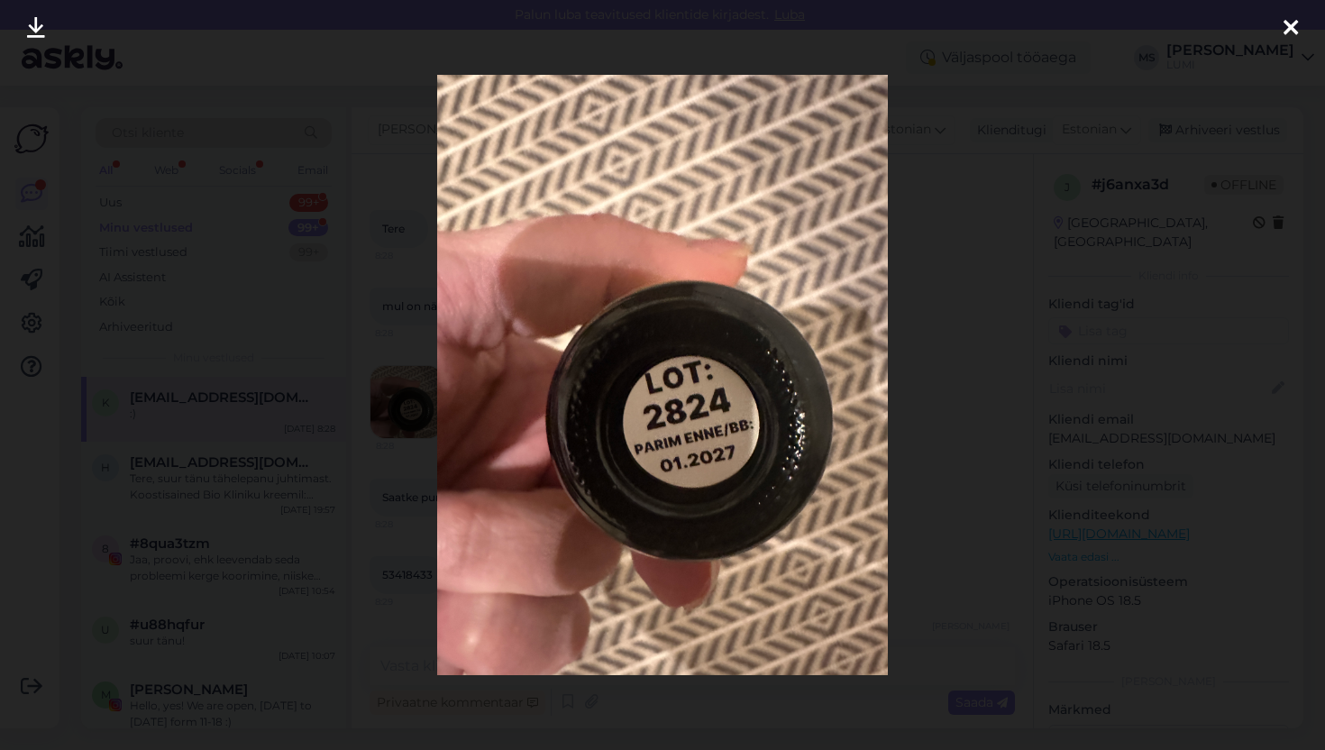
drag, startPoint x: 650, startPoint y: 385, endPoint x: 902, endPoint y: 9, distance: 452.8
click at [1284, 26] on icon at bounding box center [1291, 28] width 14 height 23
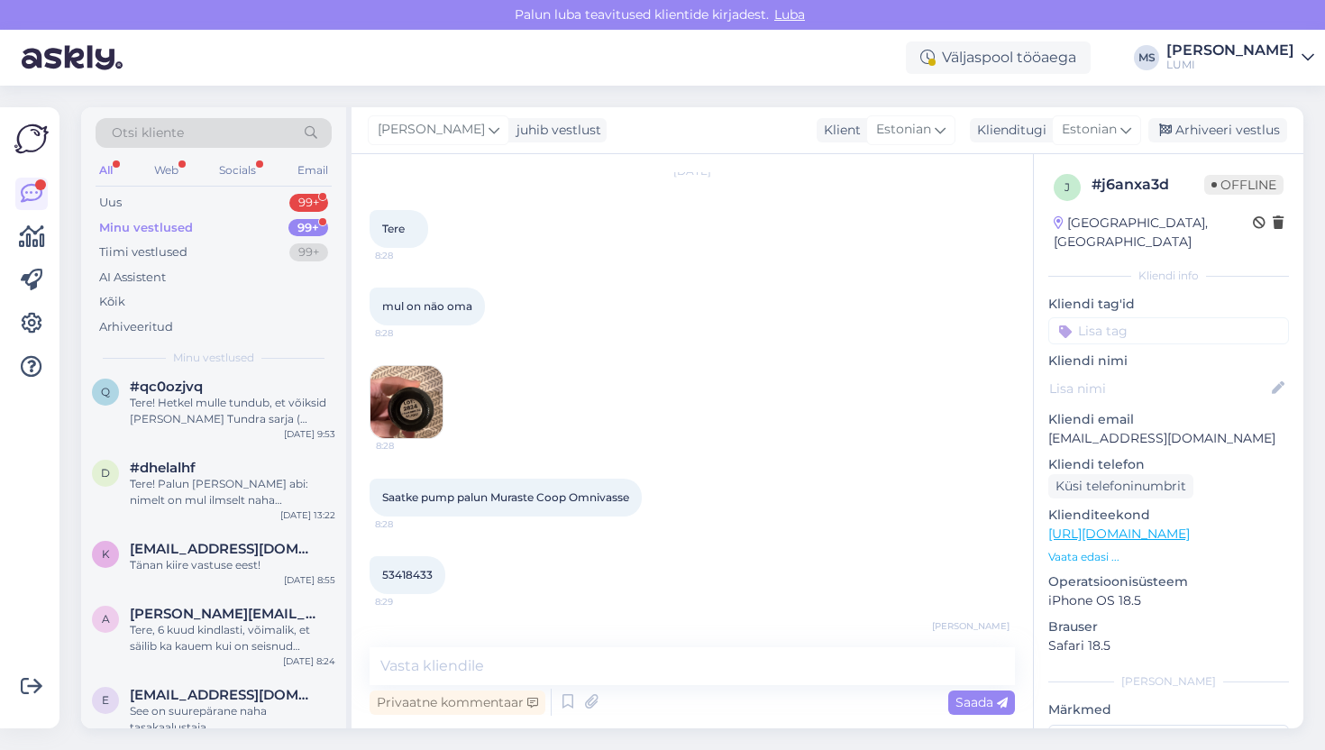
scroll to position [387, 0]
click at [244, 552] on span "[EMAIL_ADDRESS][DOMAIN_NAME]" at bounding box center [223, 546] width 187 height 16
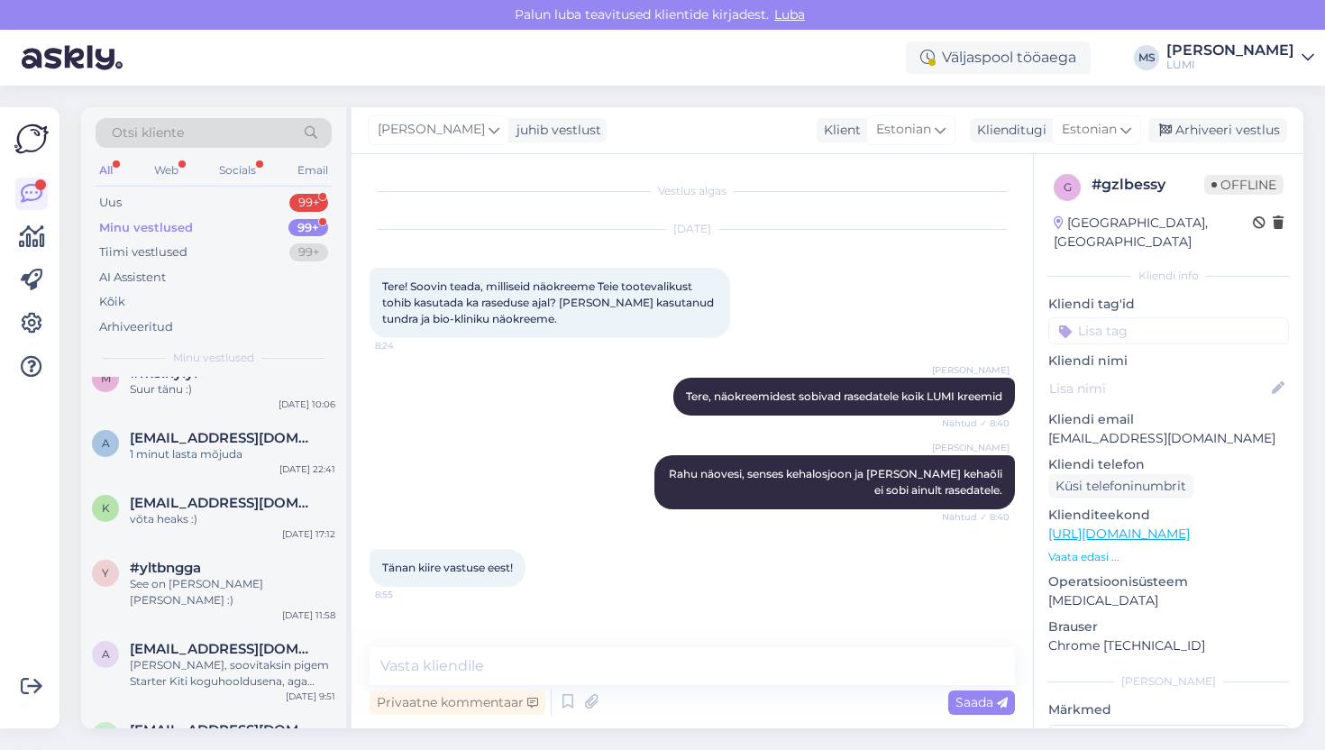
scroll to position [1323, 0]
click at [256, 522] on div "võta heaks :)" at bounding box center [233, 518] width 206 height 16
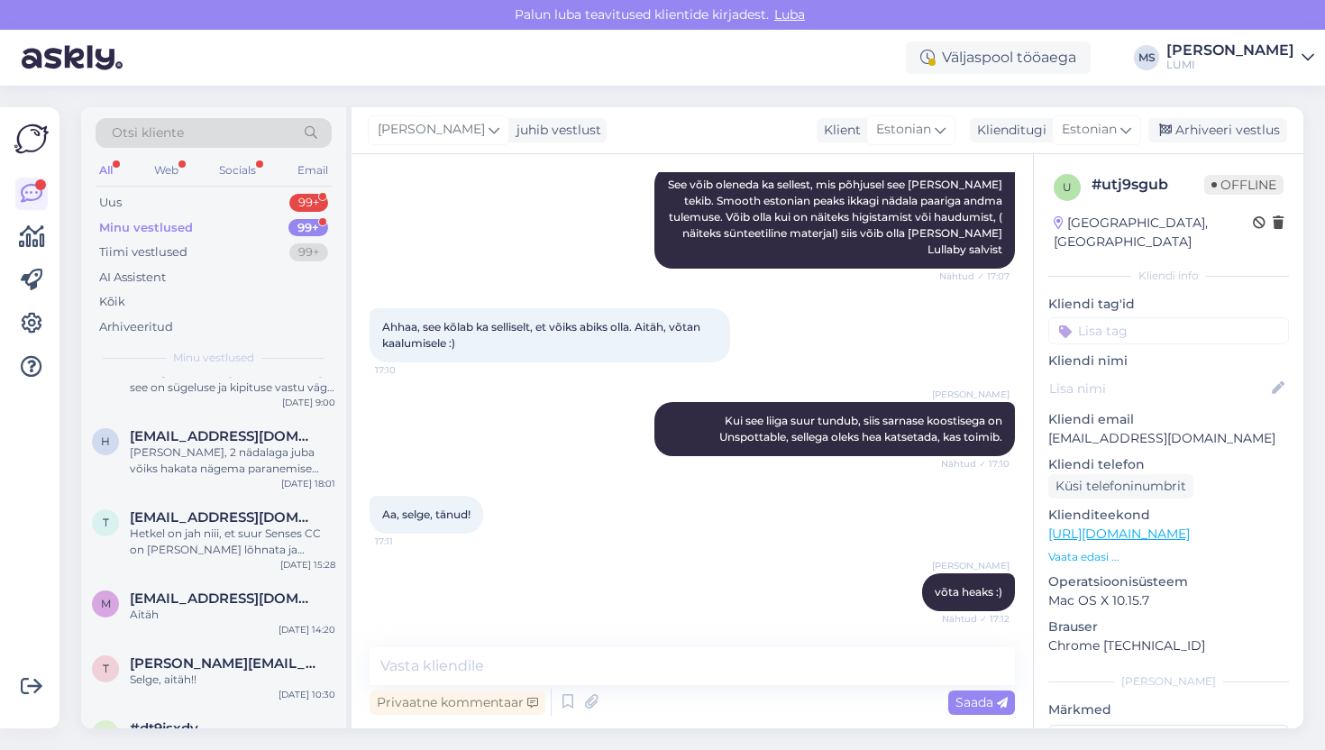
scroll to position [2199, 0]
click at [238, 608] on div "Aitäh" at bounding box center [233, 616] width 206 height 16
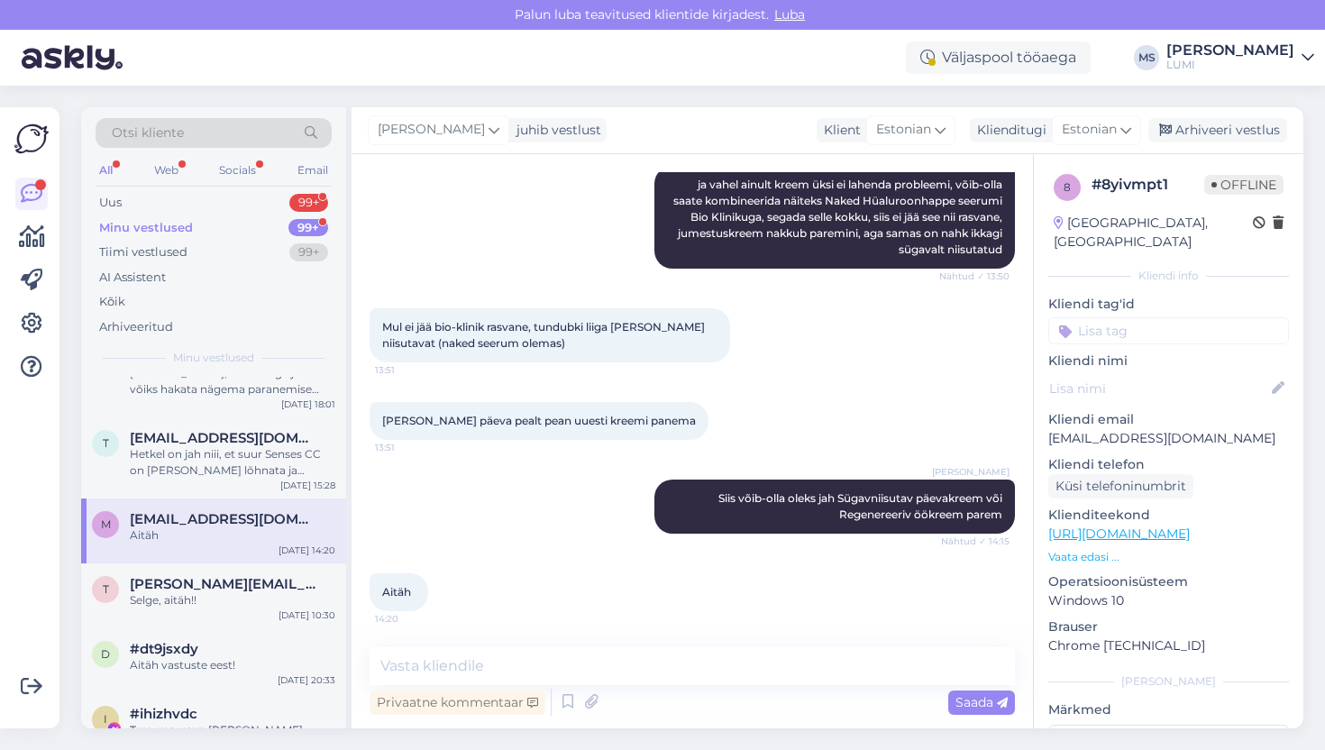
scroll to position [2296, 0]
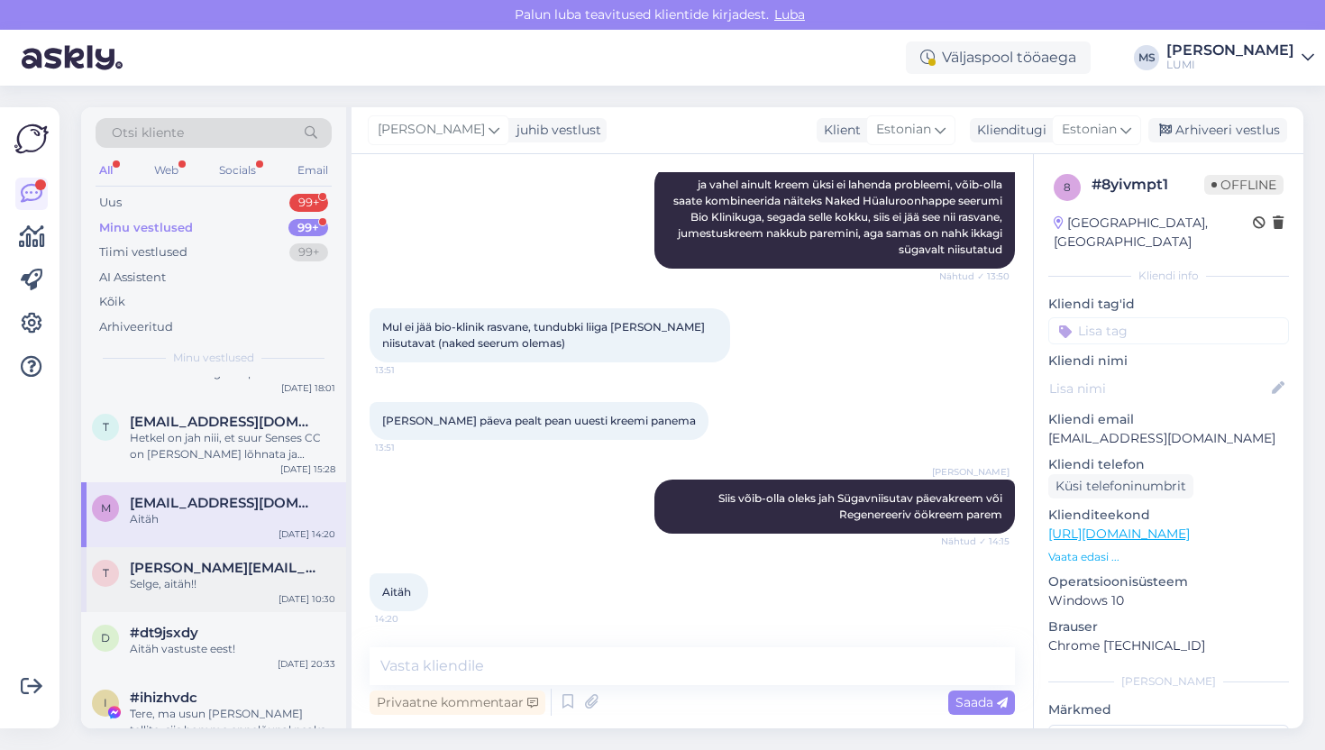
click at [240, 560] on span "[PERSON_NAME][EMAIL_ADDRESS][DOMAIN_NAME]" at bounding box center [223, 568] width 187 height 16
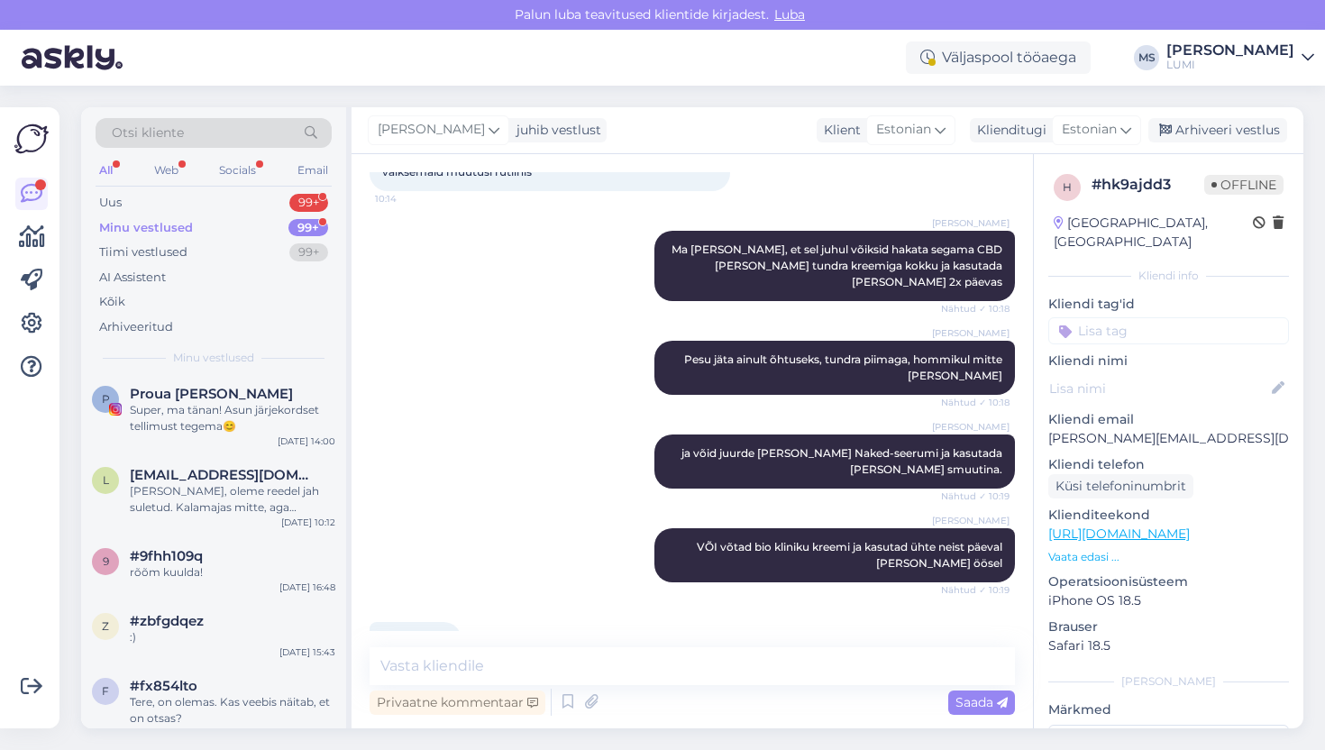
scroll to position [2817, 0]
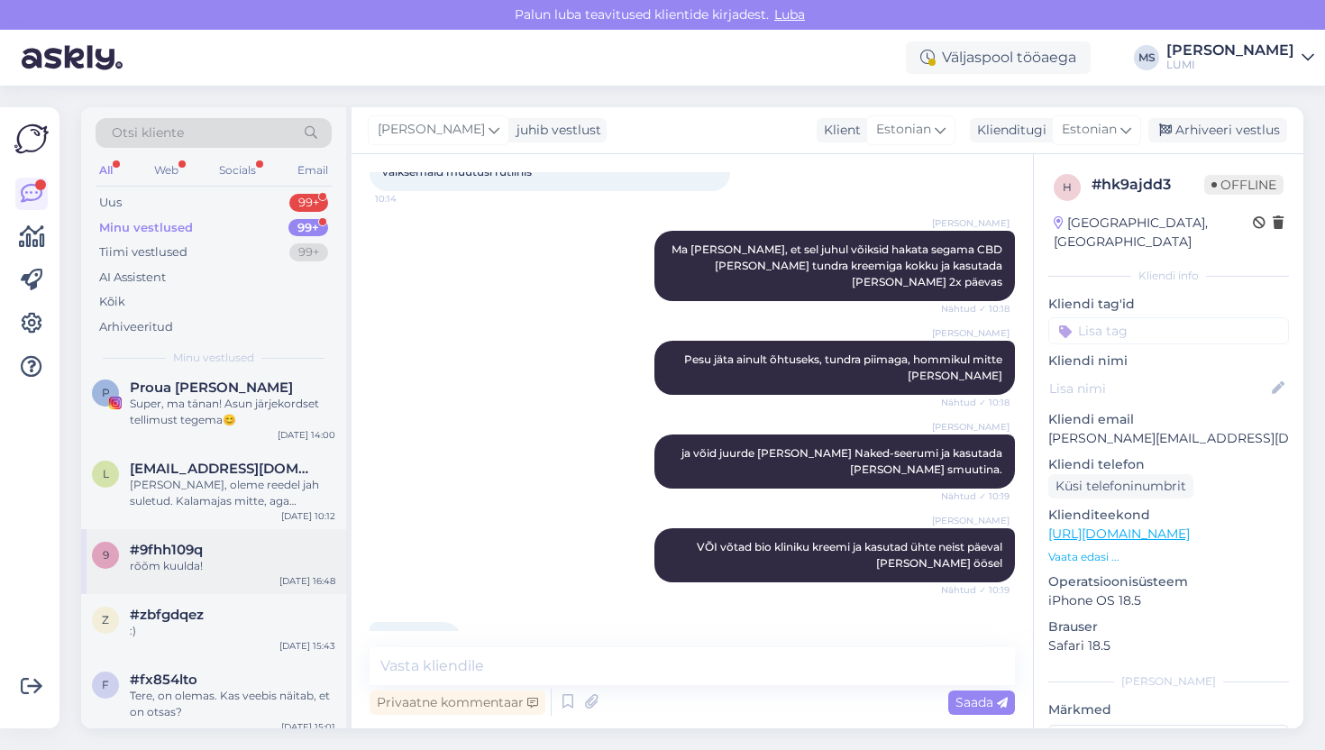
click at [241, 542] on div "#9fhh109q" at bounding box center [233, 550] width 206 height 16
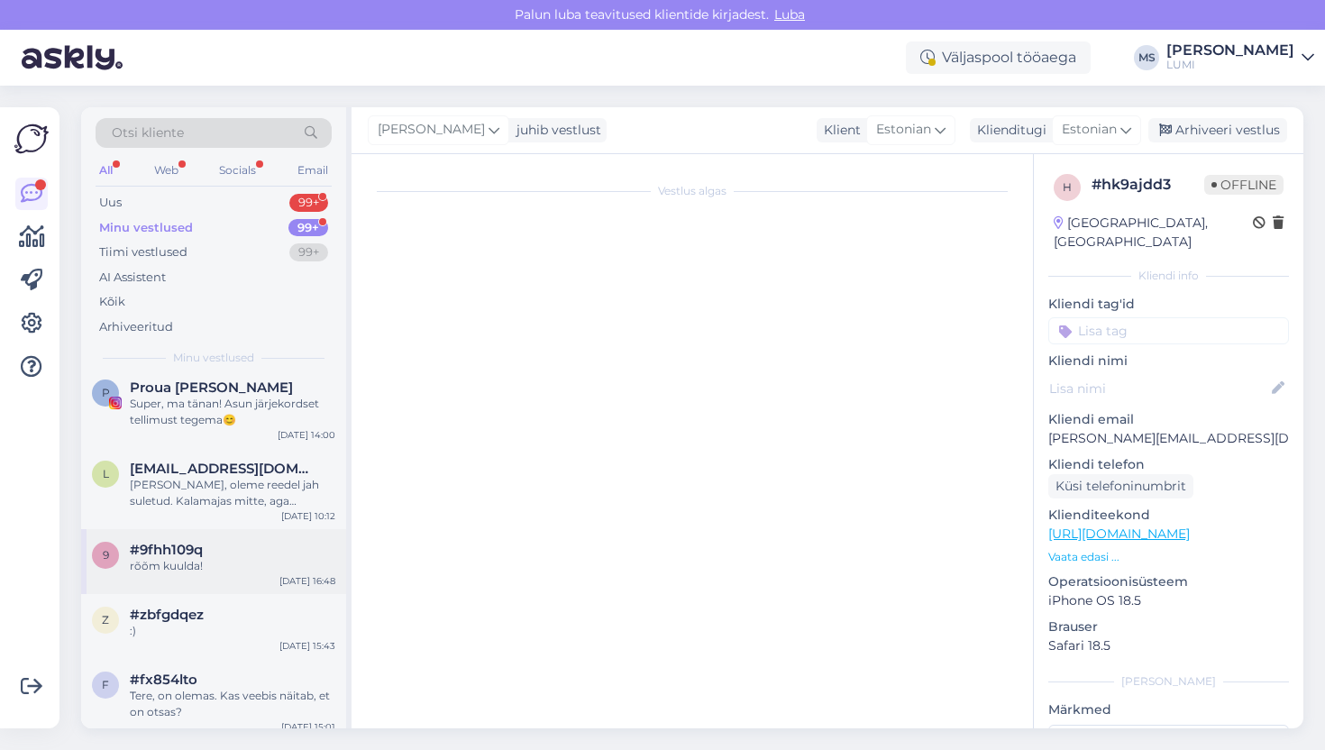
scroll to position [771, 0]
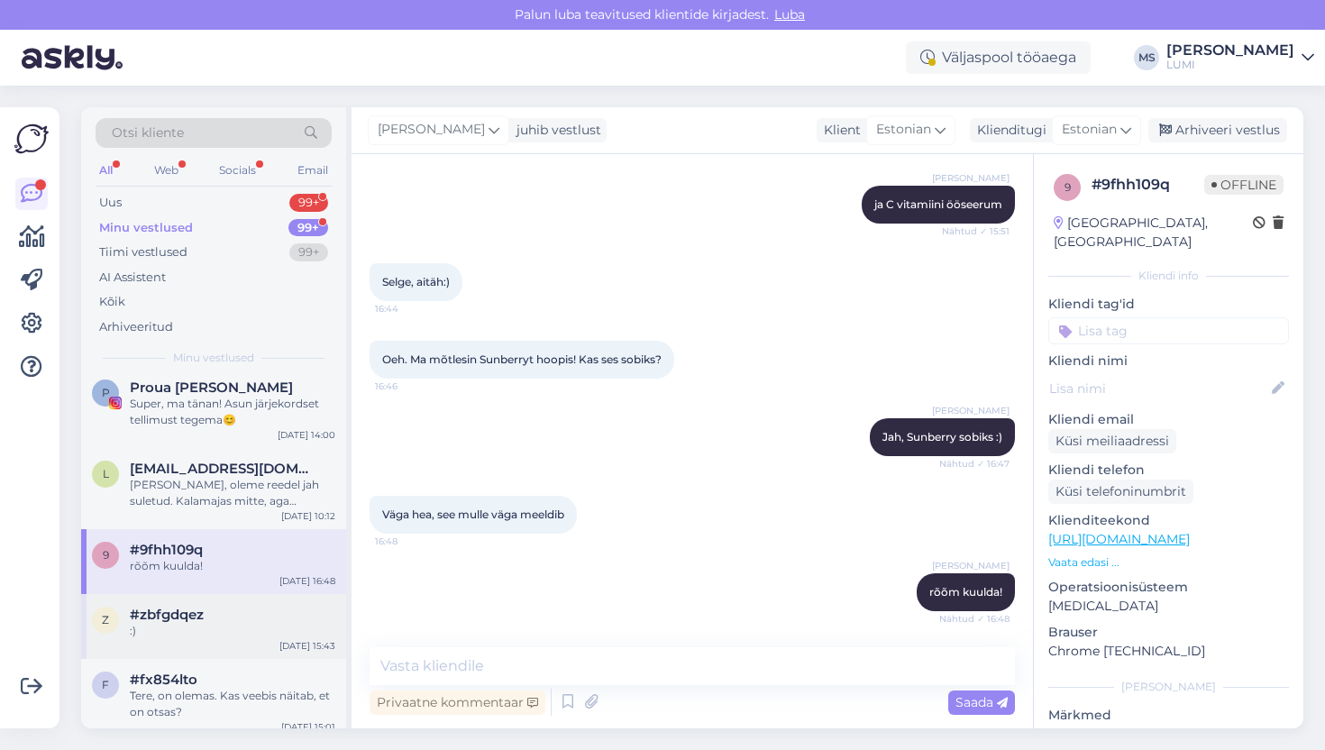
click at [245, 607] on div "#zbfgdqez" at bounding box center [233, 615] width 206 height 16
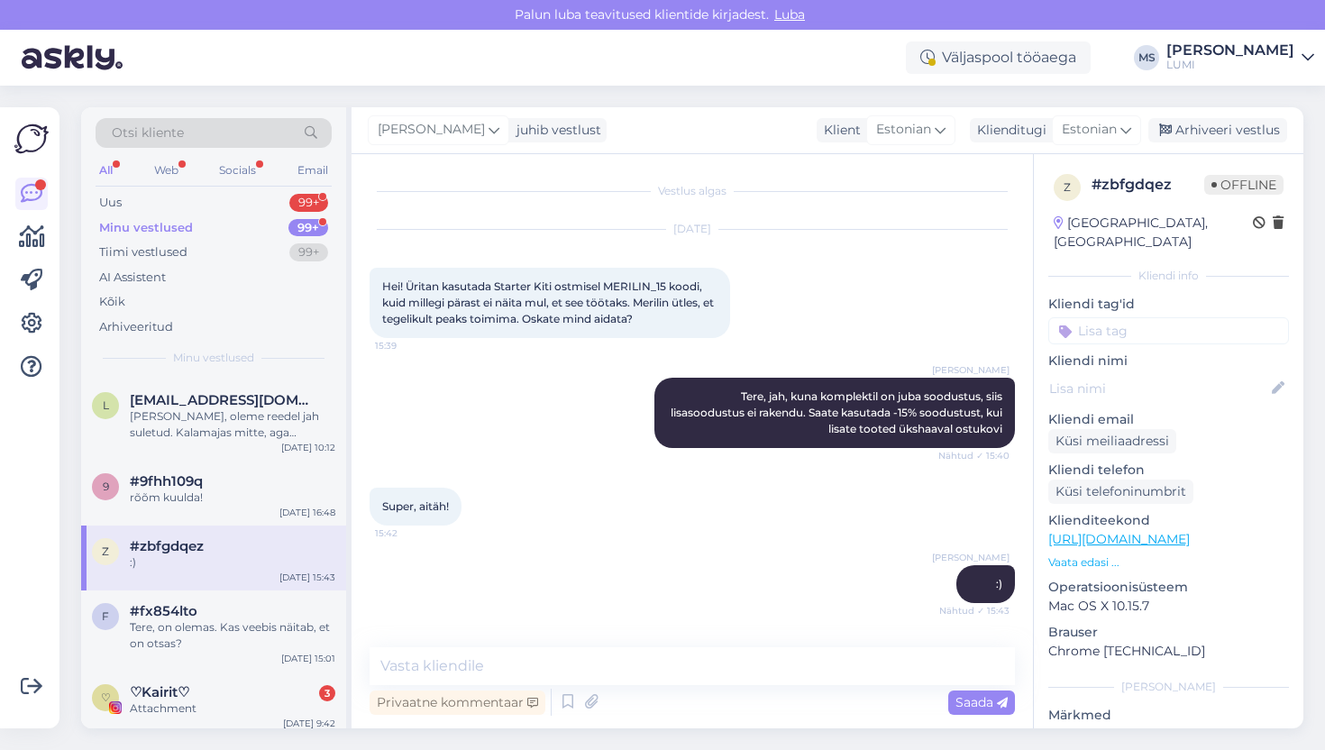
scroll to position [2888, 0]
click at [233, 637] on div "f #fx854lto Tere, on olemas. Kas veebis näitab, et on otsas? Aug 6 15:01" at bounding box center [213, 628] width 265 height 81
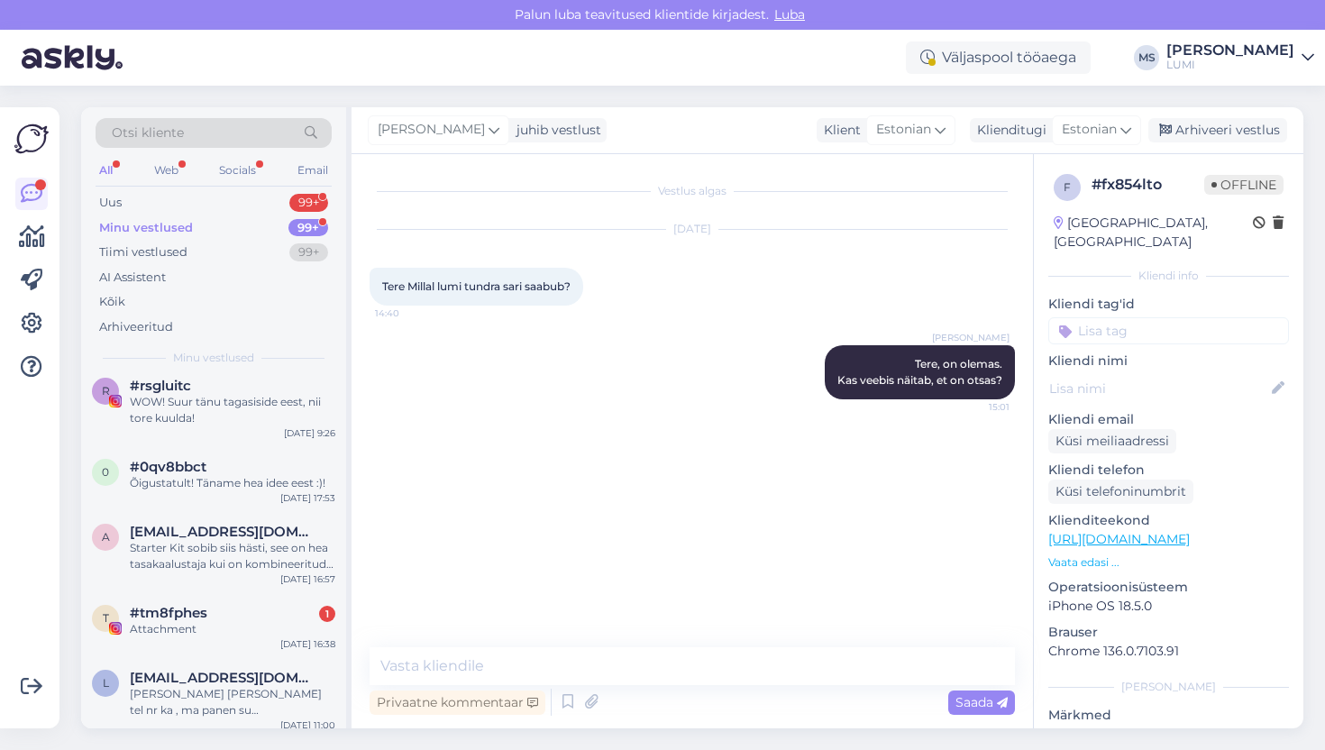
scroll to position [3337, 0]
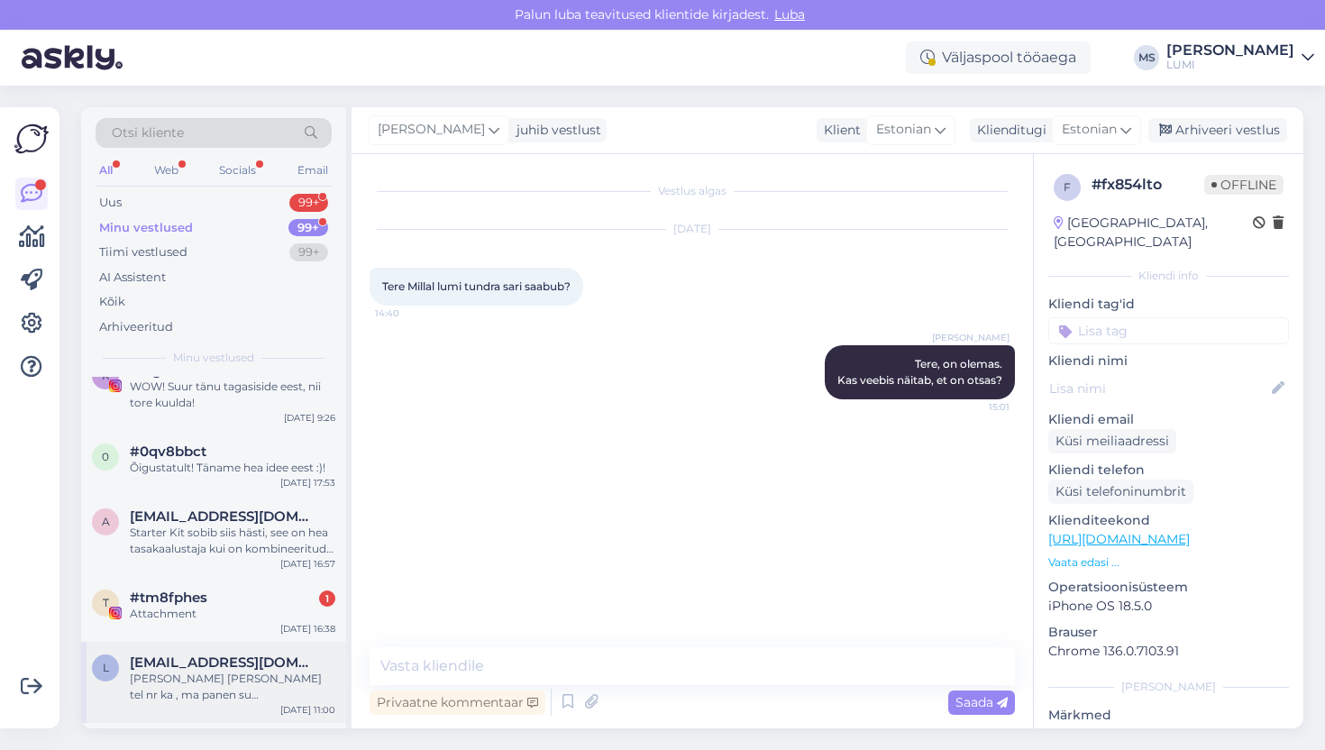
click at [233, 671] on div "palun anna mulle oma tel nr ka , ma panen su broneerimissüsteemi sisse" at bounding box center [233, 687] width 206 height 32
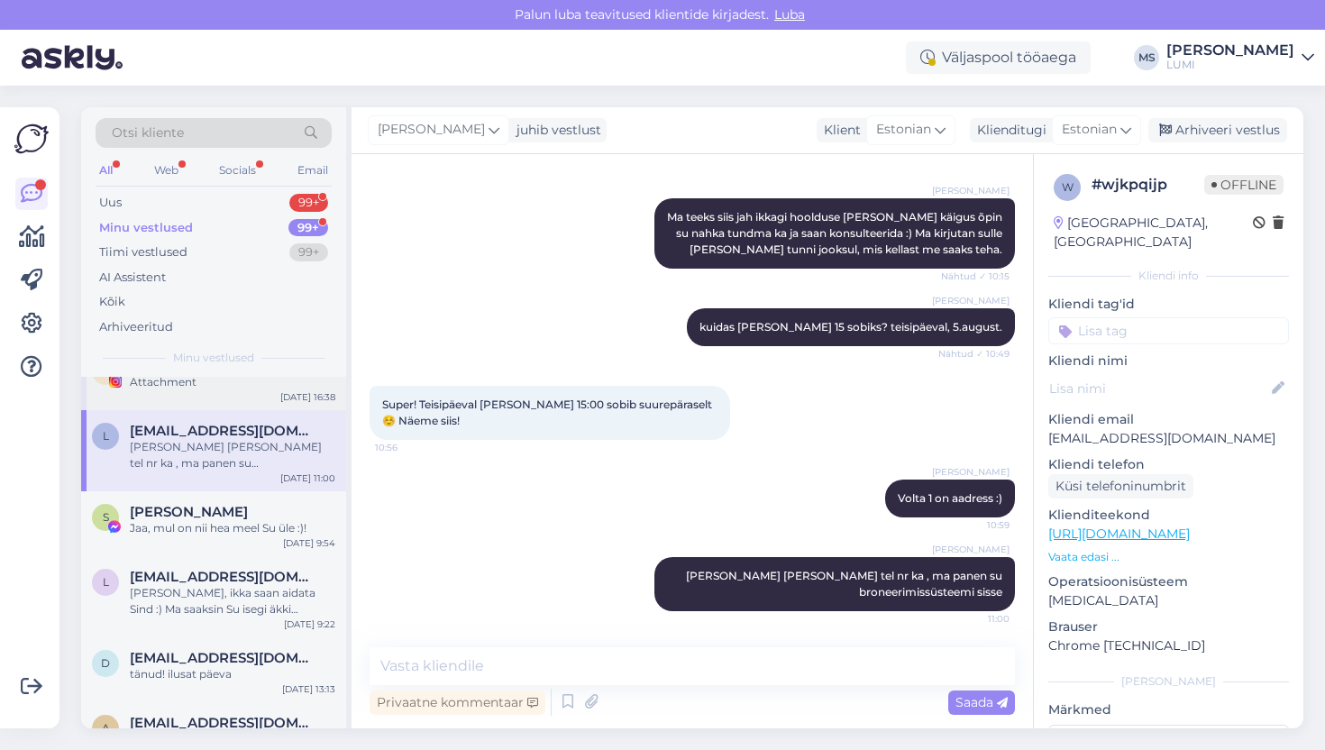
scroll to position [3598, 0]
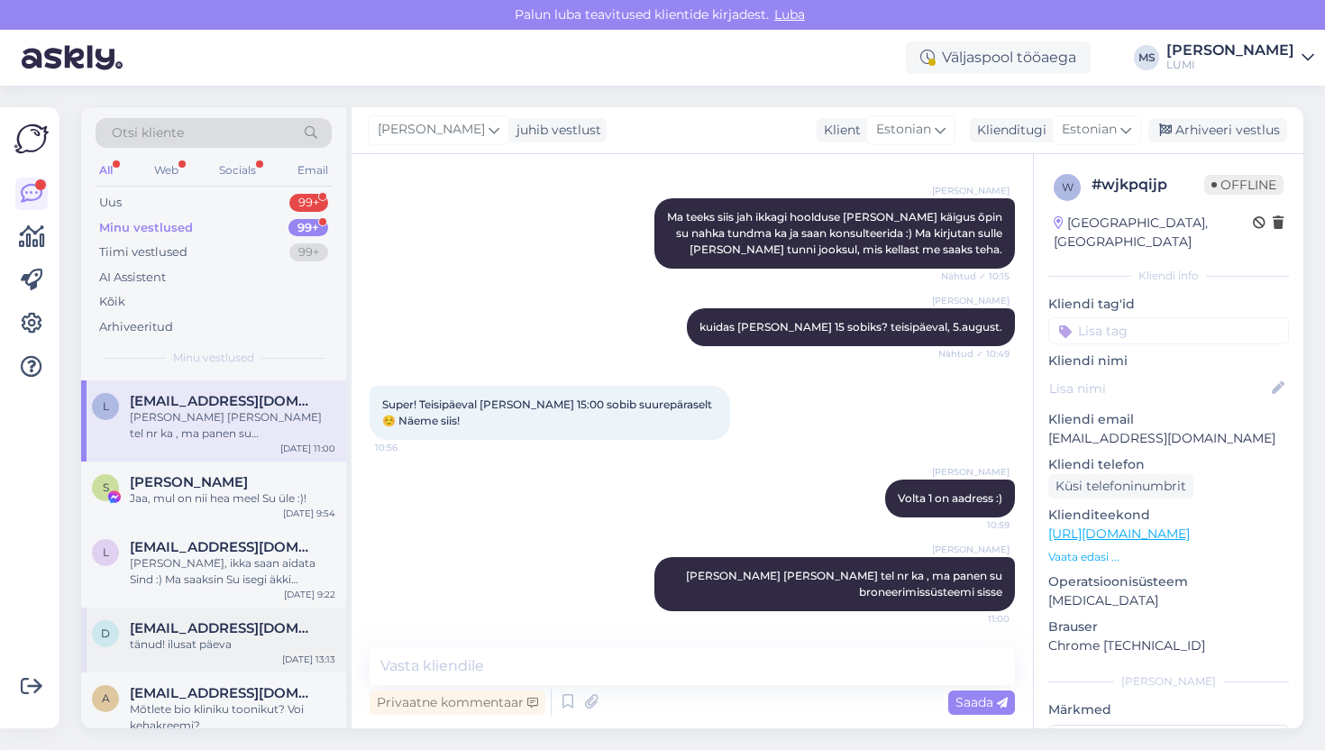
click at [185, 620] on span "dianavillanen@gmail.com" at bounding box center [223, 628] width 187 height 16
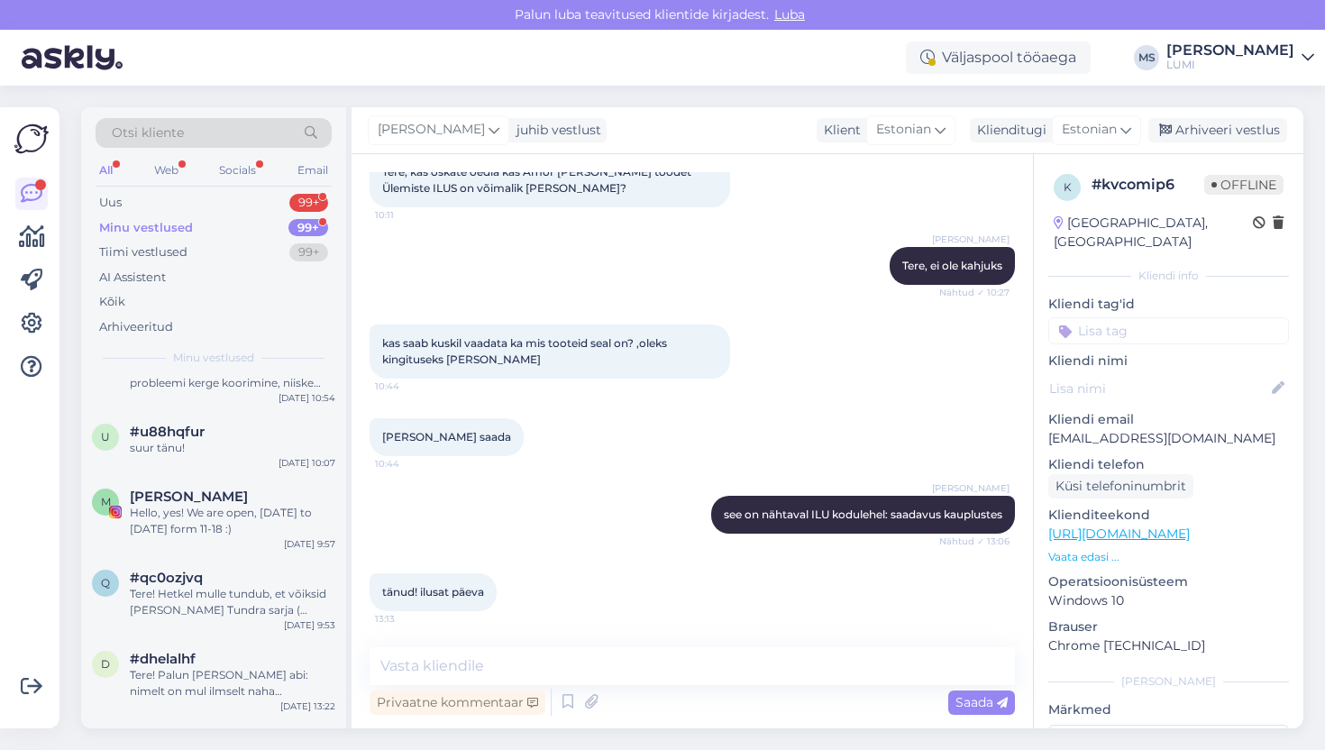
scroll to position [0, 0]
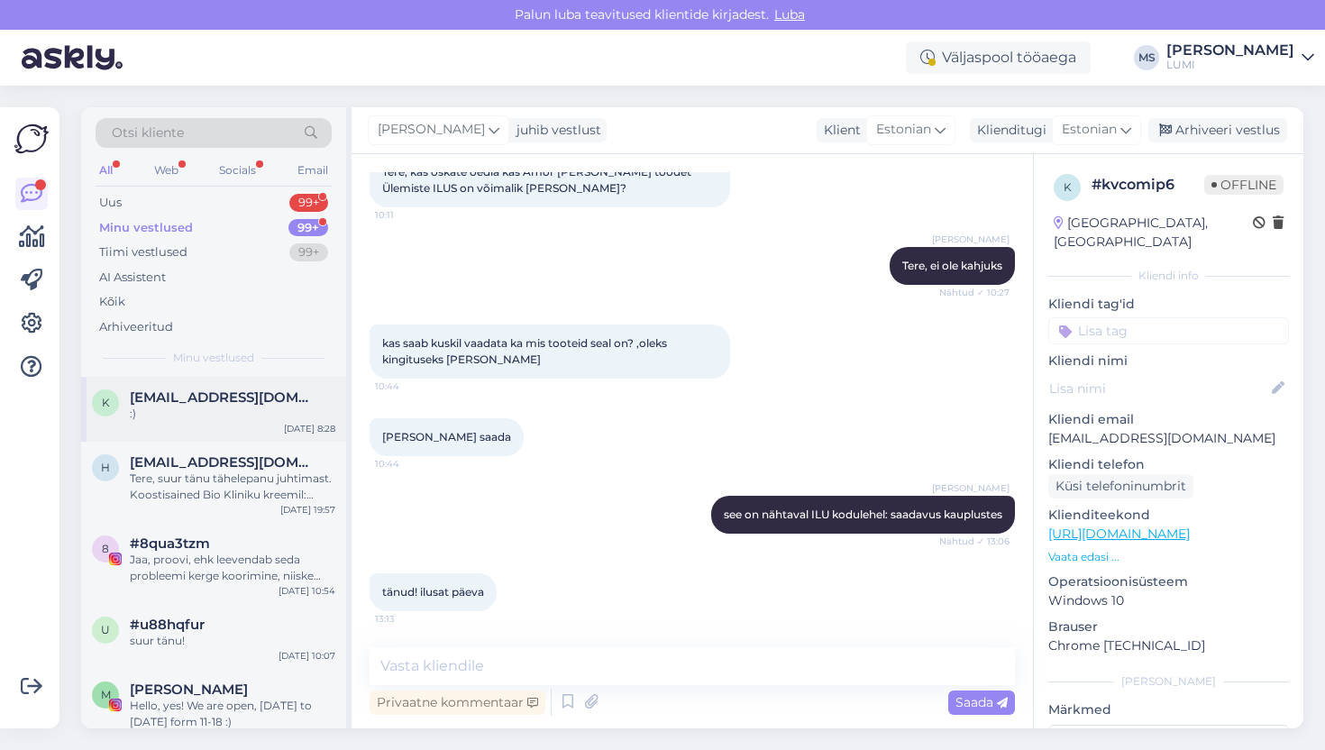
click at [239, 397] on span "[EMAIL_ADDRESS][DOMAIN_NAME]" at bounding box center [223, 397] width 187 height 16
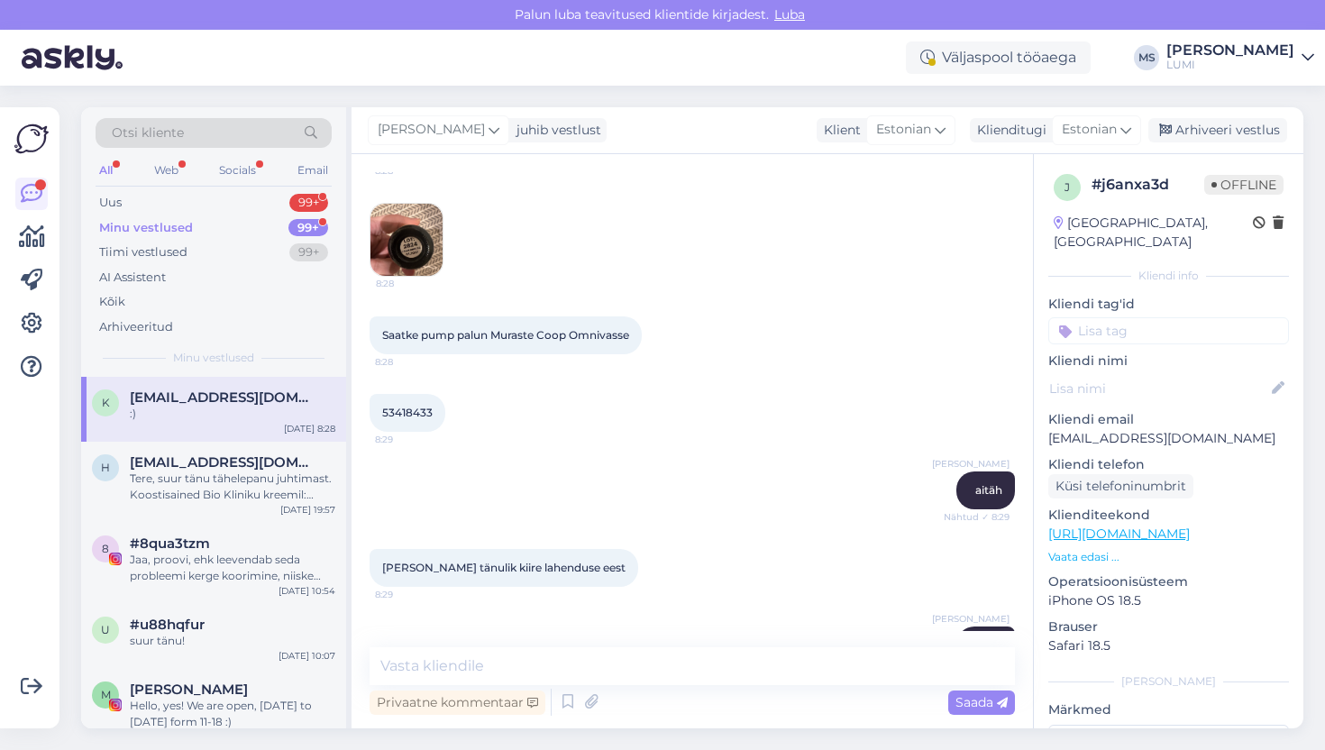
scroll to position [718, 0]
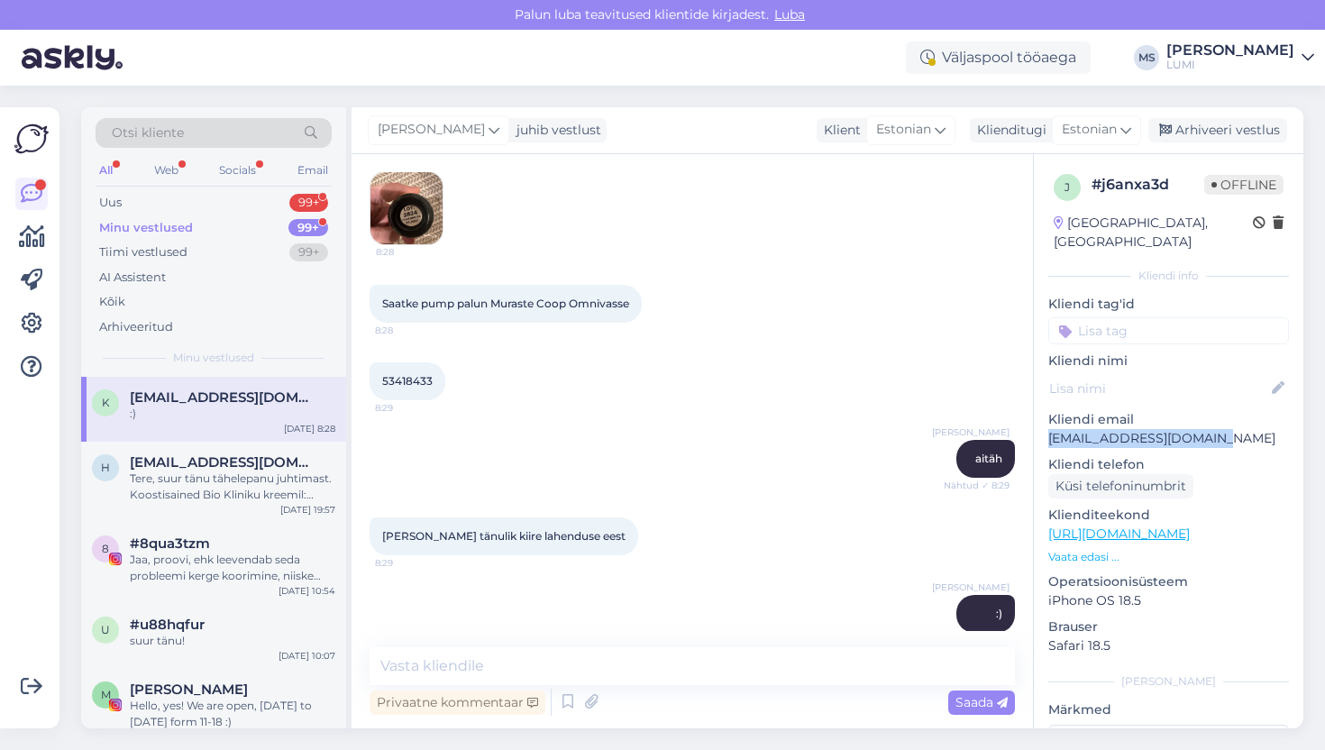
drag, startPoint x: 1048, startPoint y: 420, endPoint x: 1211, endPoint y: 425, distance: 162.3
click at [1211, 429] on p "[EMAIL_ADDRESS][DOMAIN_NAME]" at bounding box center [1168, 438] width 241 height 19
copy p "[EMAIL_ADDRESS][DOMAIN_NAME]"
drag, startPoint x: 493, startPoint y: 289, endPoint x: 639, endPoint y: 293, distance: 146.1
click at [639, 293] on div "Saatke pump palun Muraste Coop Omnivasse 8:28" at bounding box center [506, 304] width 272 height 38
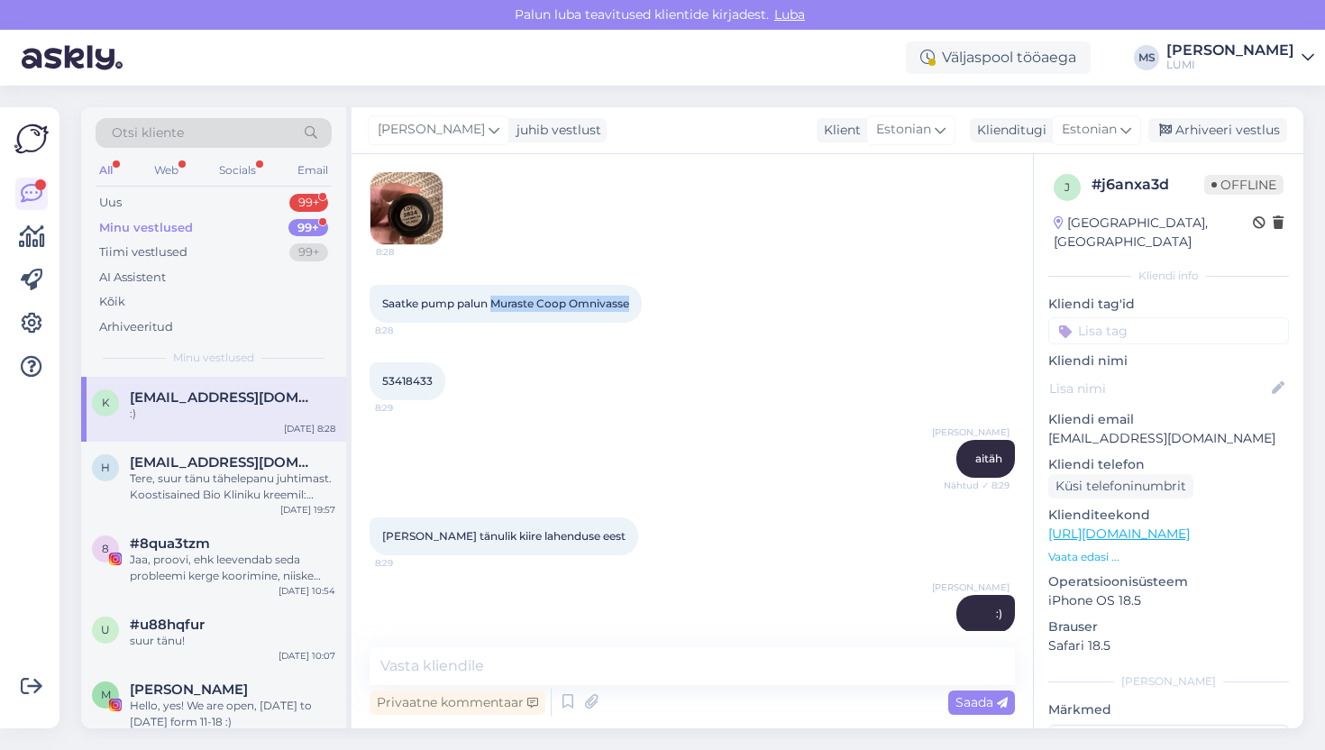
copy span "Muraste Coop Omnivasse"
click at [379, 362] on div "53418433 8:29" at bounding box center [408, 381] width 76 height 38
drag, startPoint x: 382, startPoint y: 365, endPoint x: 448, endPoint y: 367, distance: 65.8
click at [445, 367] on div "53418433 8:29" at bounding box center [408, 381] width 76 height 38
copy div "53418433 8:29"
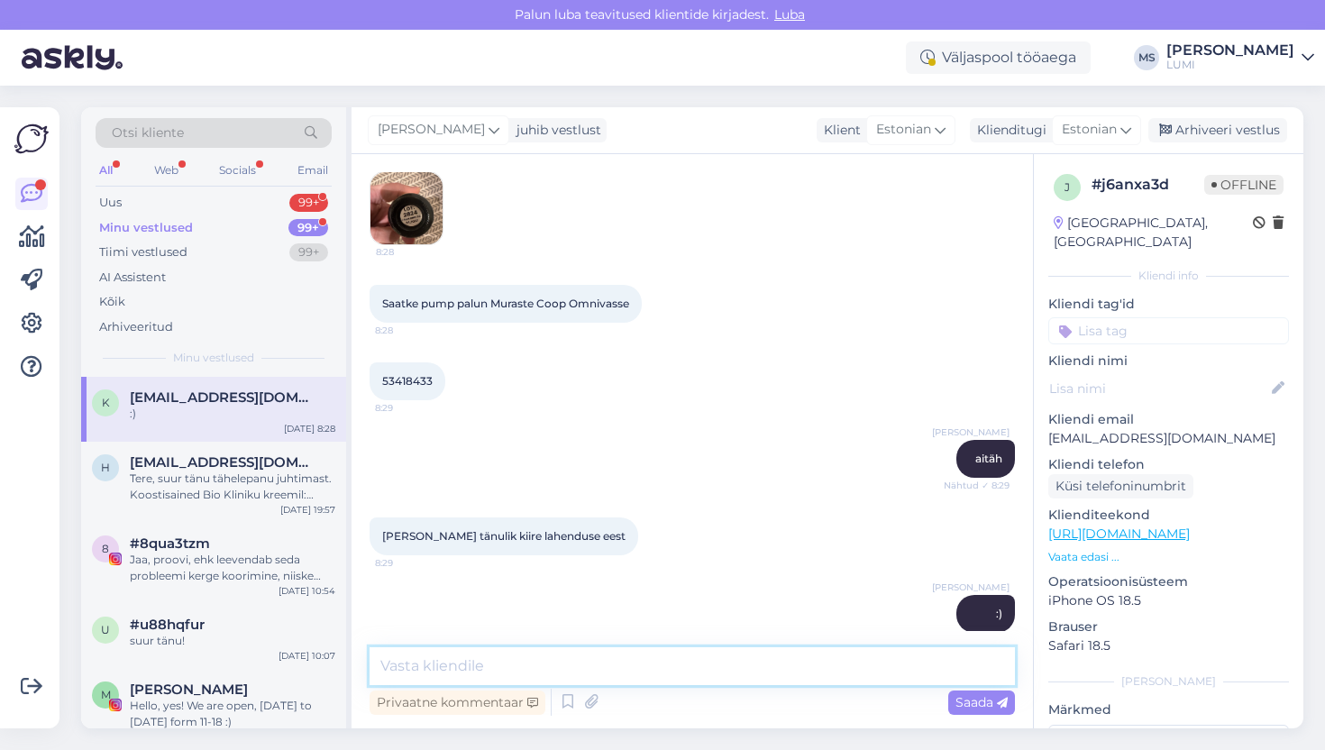
click at [574, 674] on textarea at bounding box center [692, 666] width 645 height 38
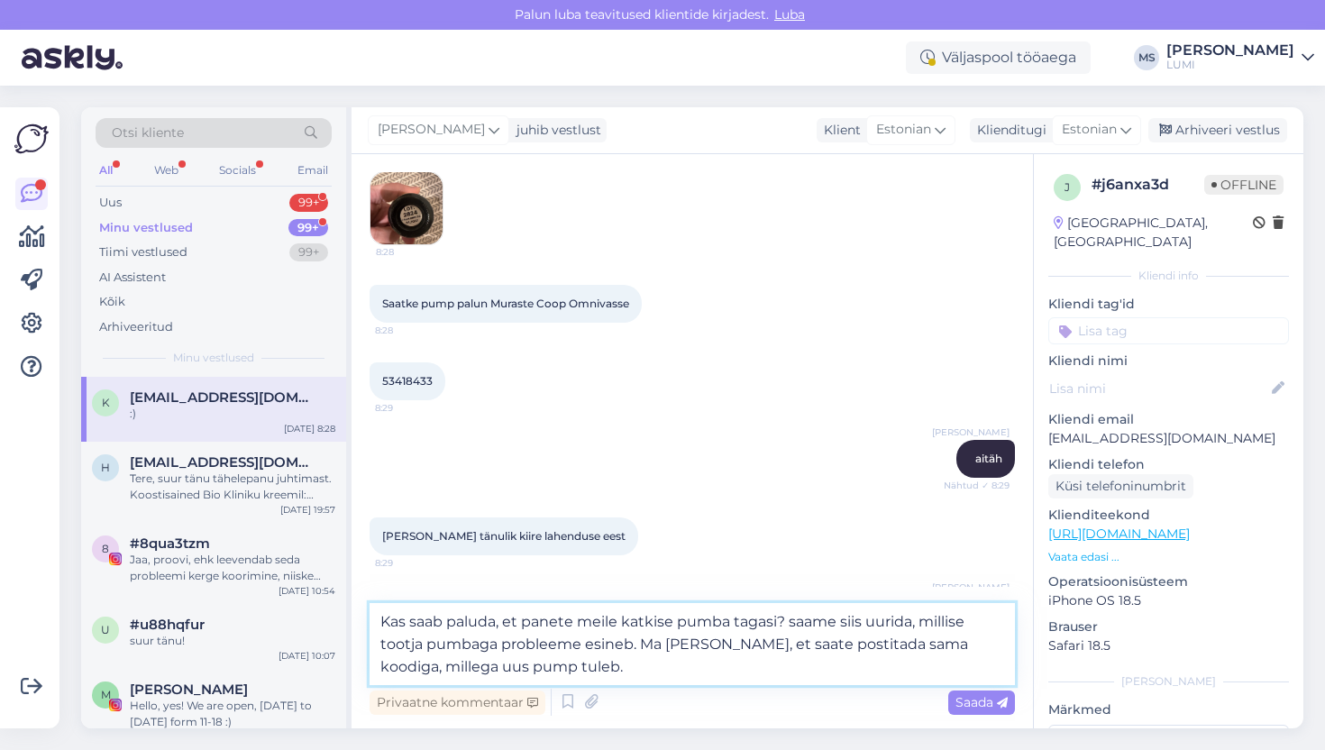
type textarea "Kas saab paluda, et panete meile katkise pumba tagasi? saame siis uurida, milli…"
drag, startPoint x: 588, startPoint y: 662, endPoint x: 357, endPoint y: 585, distance: 243.2
click at [357, 585] on div "Vestlus algas Aug 20 2025 Tere 10:02 Hello Tellisin face gym seerumi ja sellel …" at bounding box center [692, 441] width 681 height 574
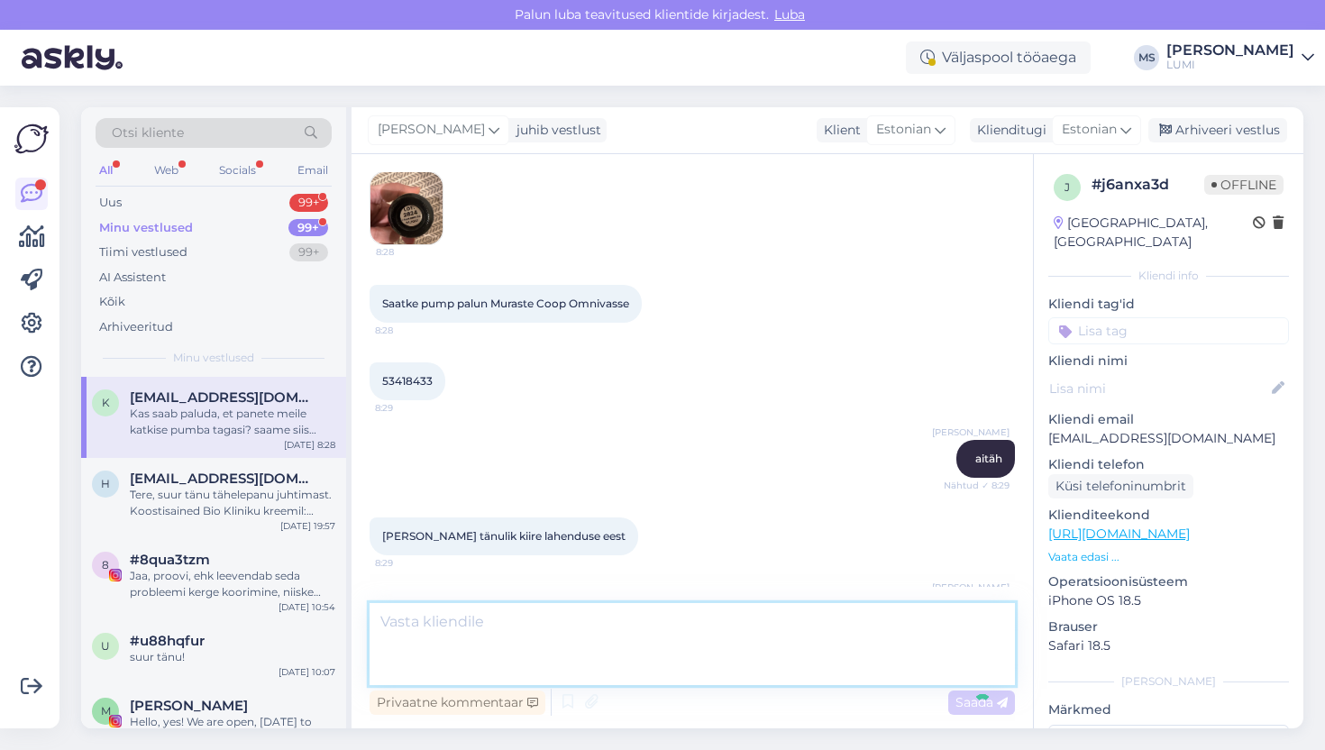
scroll to position [850, 0]
